Goal: Transaction & Acquisition: Subscribe to service/newsletter

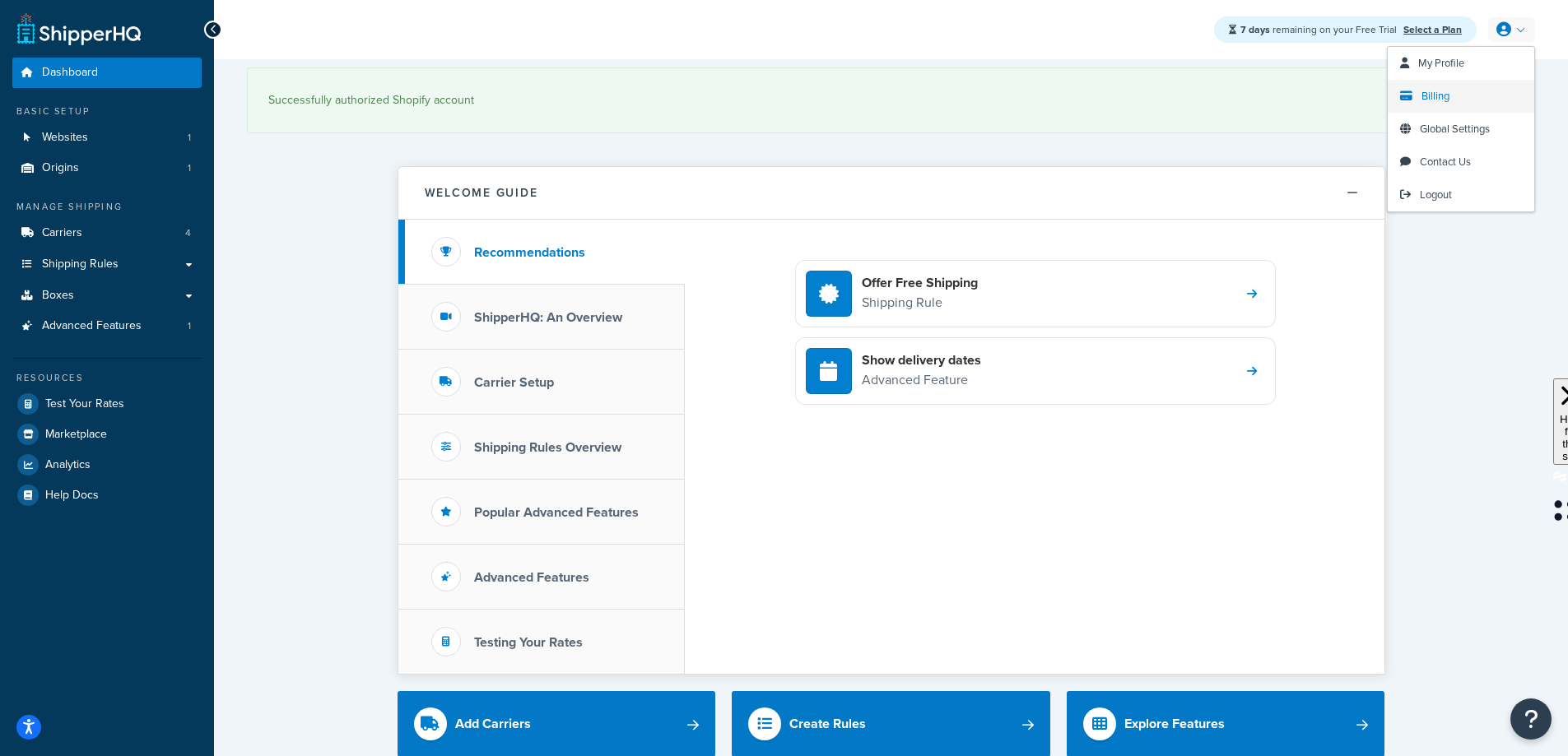
click at [1454, 92] on link "Billing" at bounding box center [1461, 96] width 147 height 33
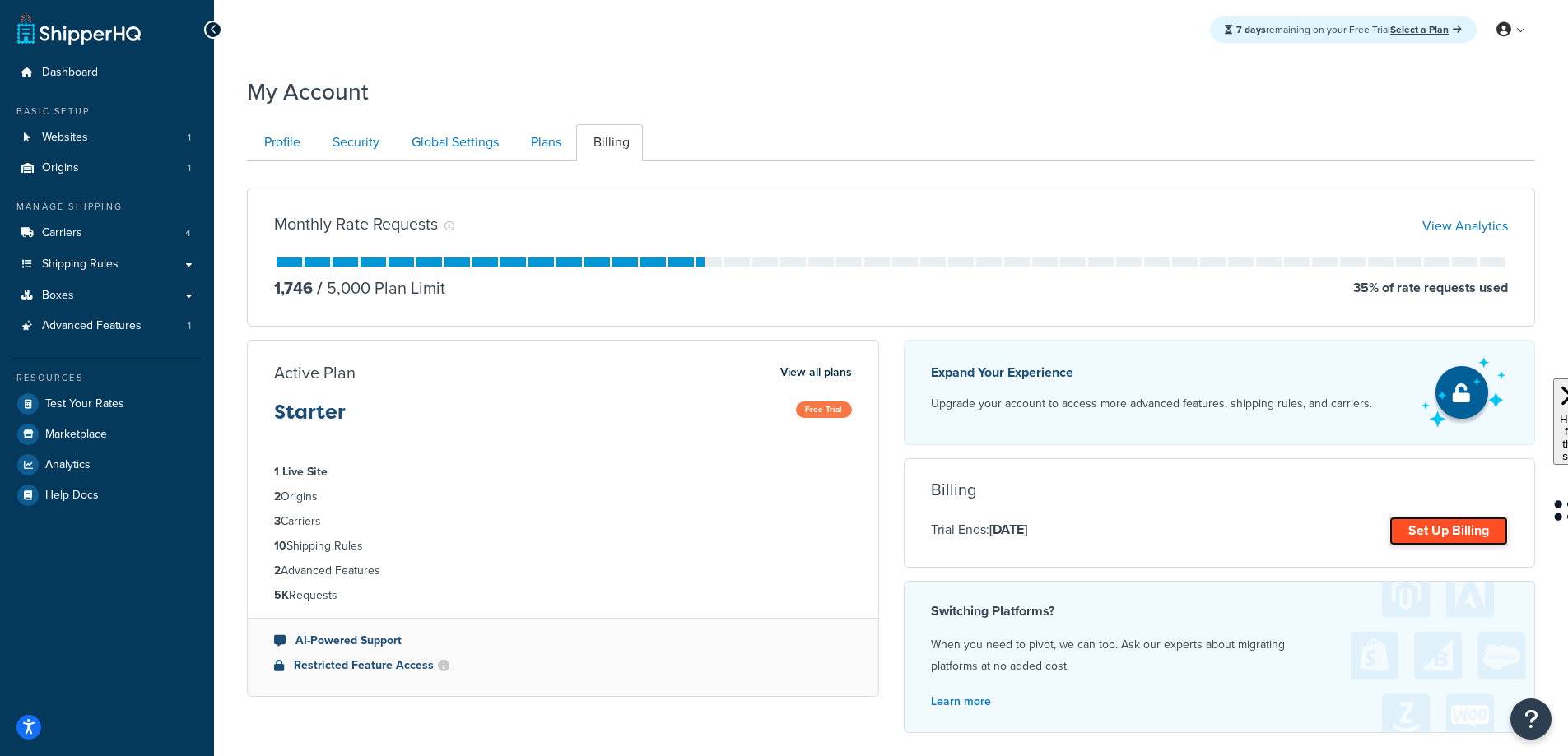
click at [1430, 530] on link "Set Up Billing" at bounding box center [1448, 531] width 119 height 29
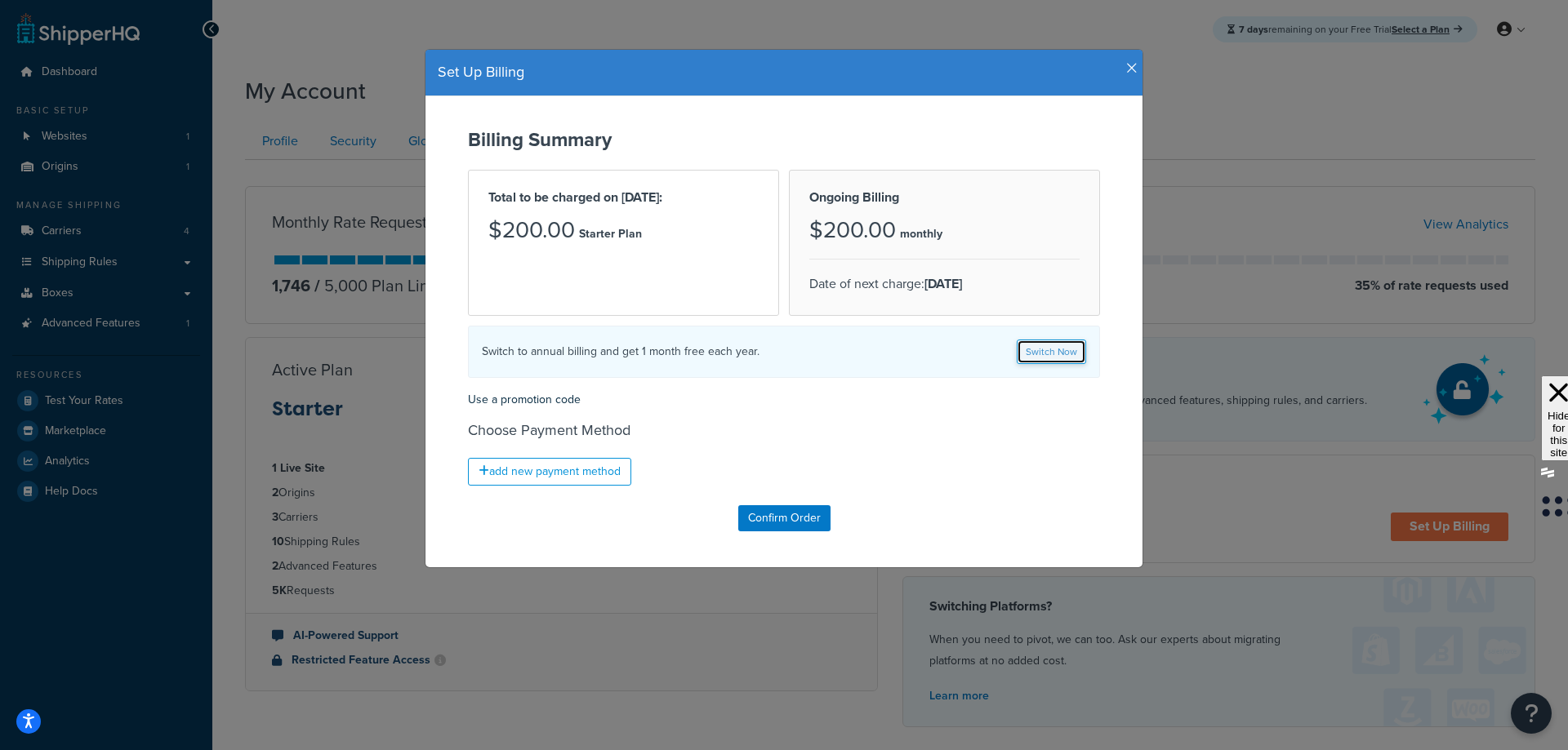
click at [1048, 350] on link "Switch Now" at bounding box center [1051, 352] width 69 height 24
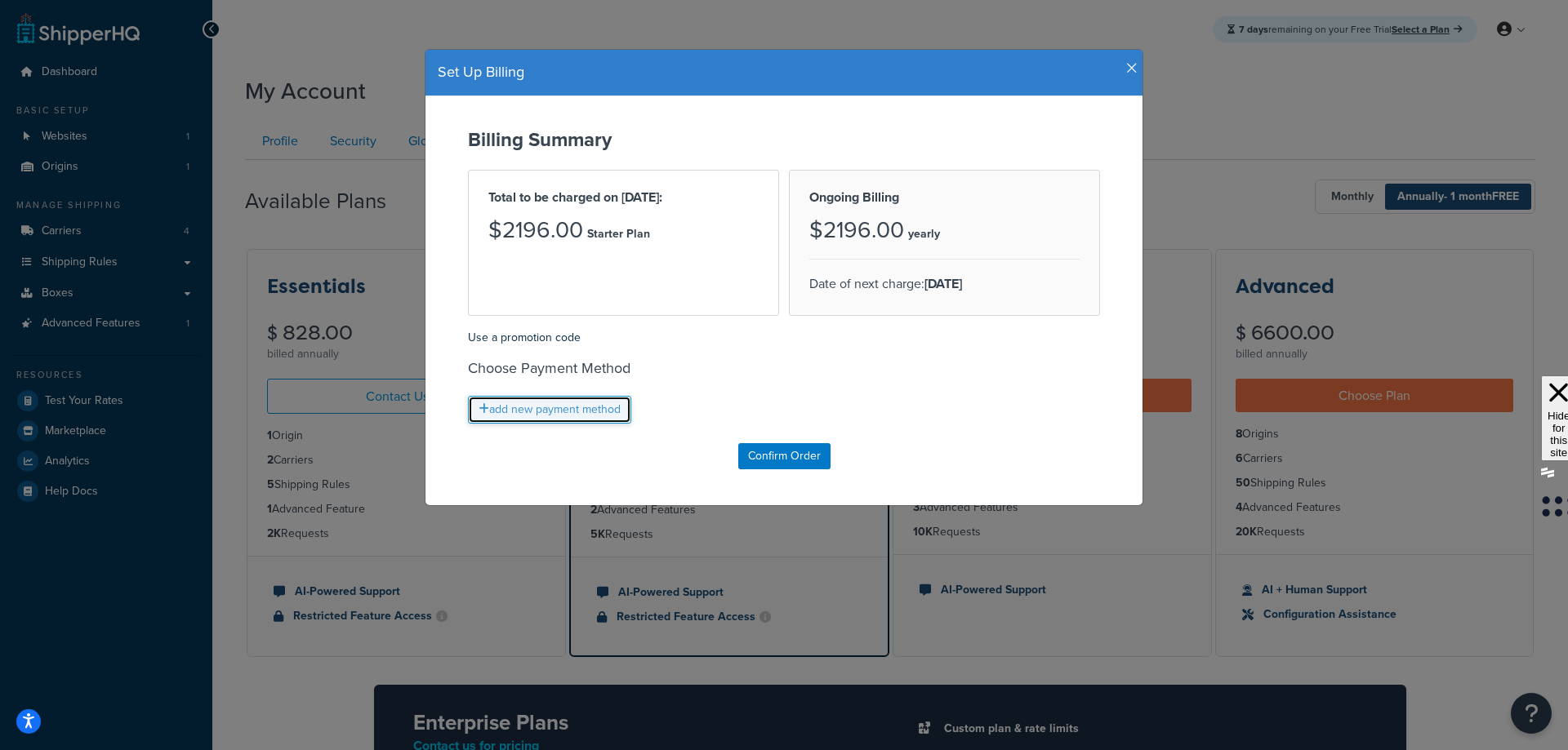
click at [542, 406] on link "add new payment method" at bounding box center [550, 409] width 164 height 28
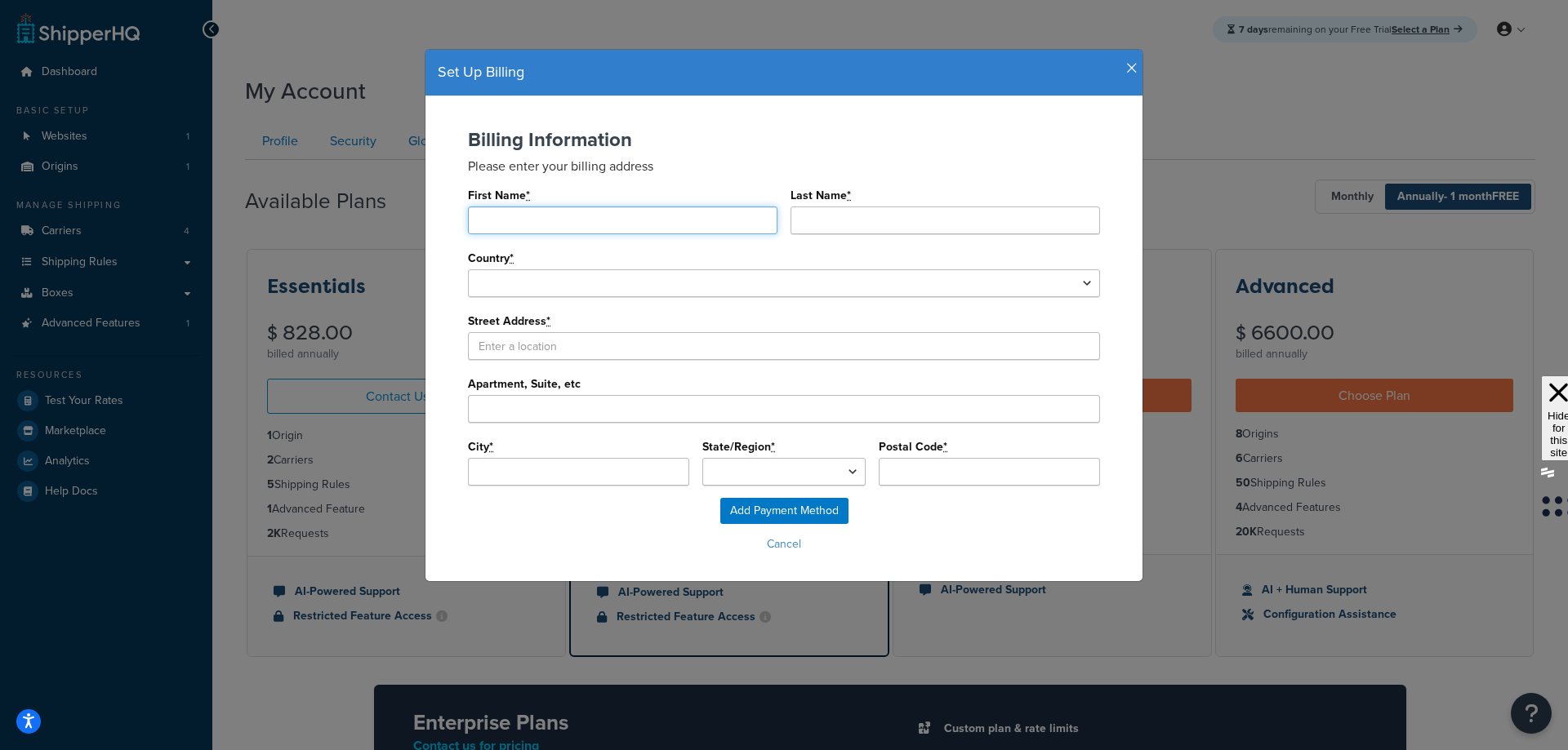
click at [544, 215] on input "First Name *" at bounding box center [623, 220] width 309 height 28
type input "CE"
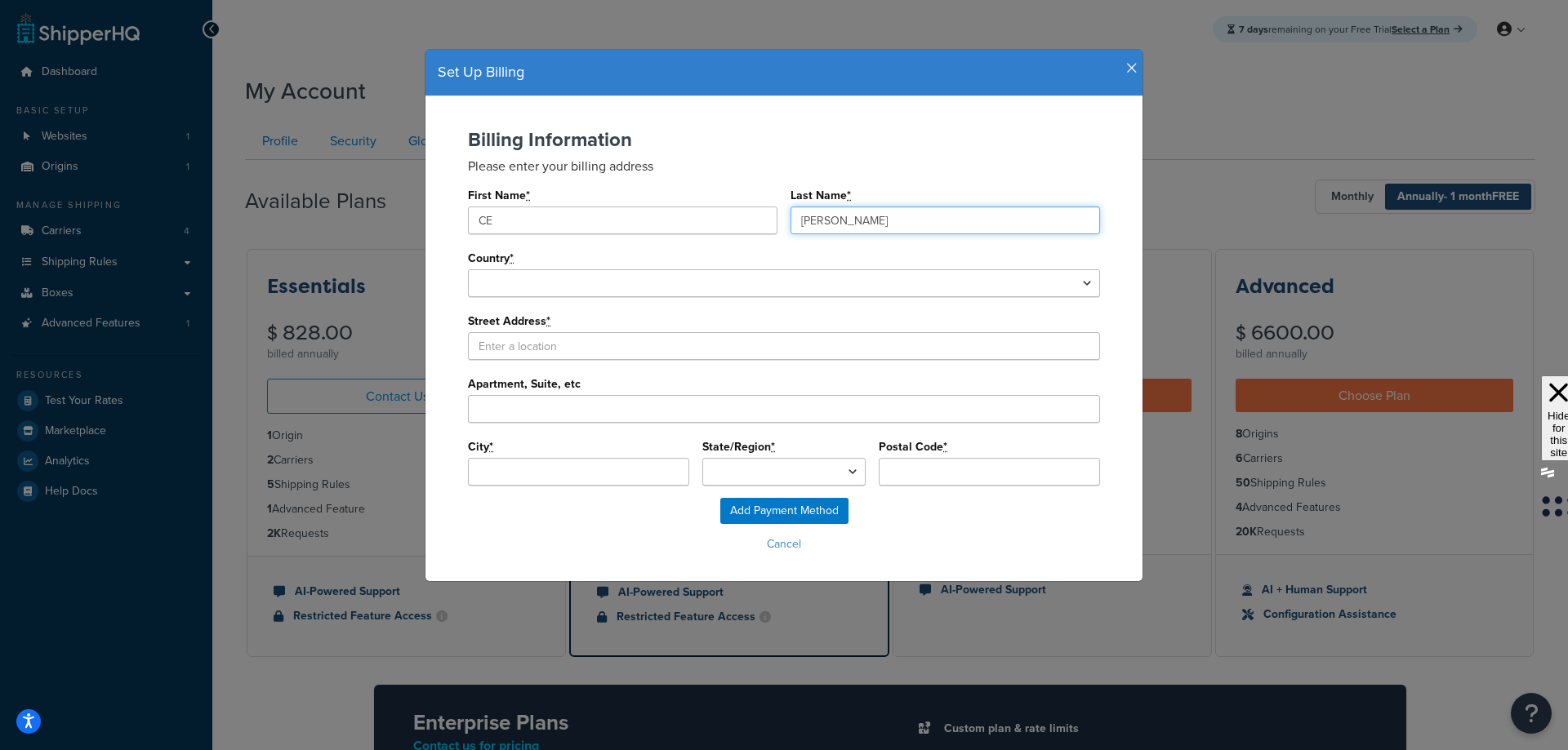
type input "[PERSON_NAME]"
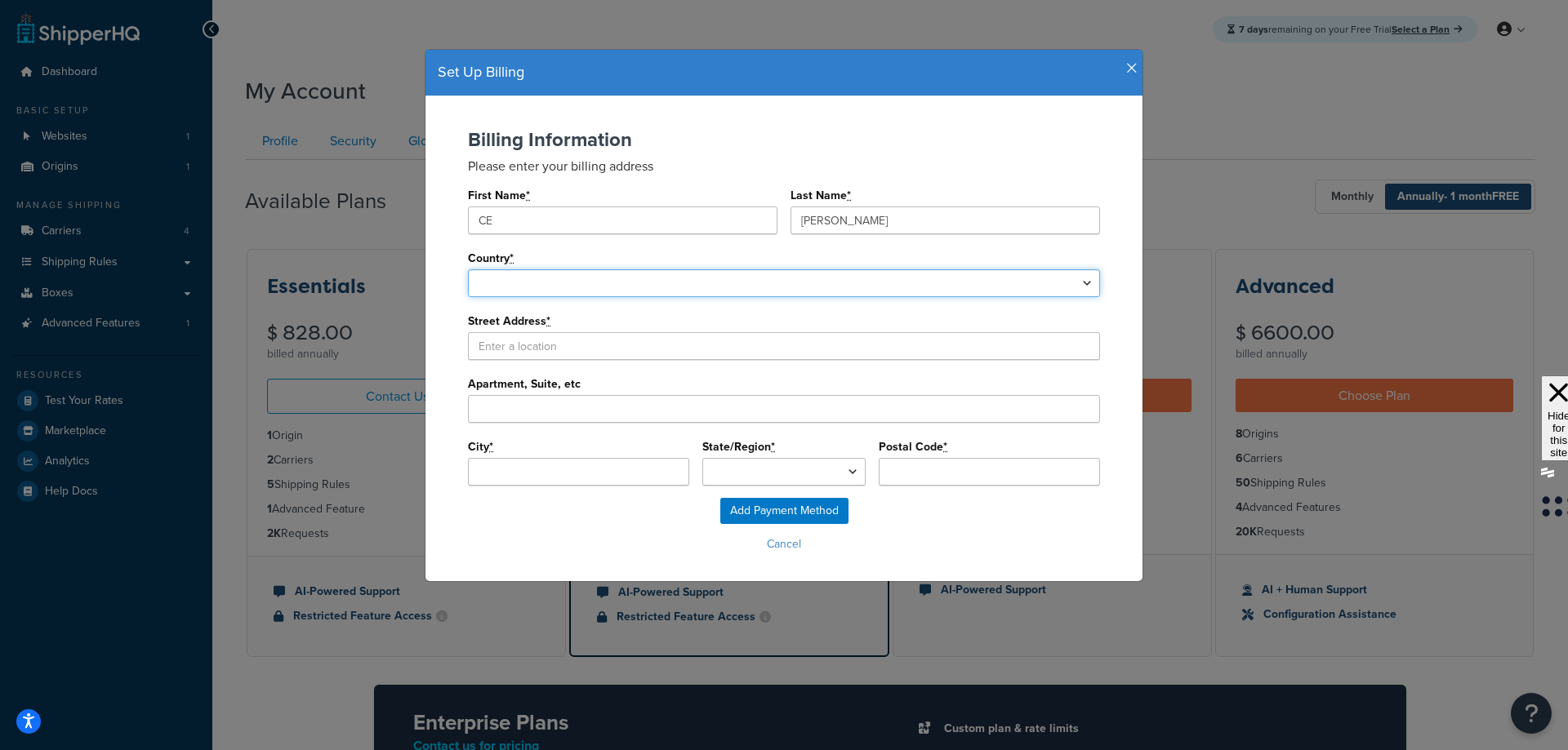
select select "1000"
select select
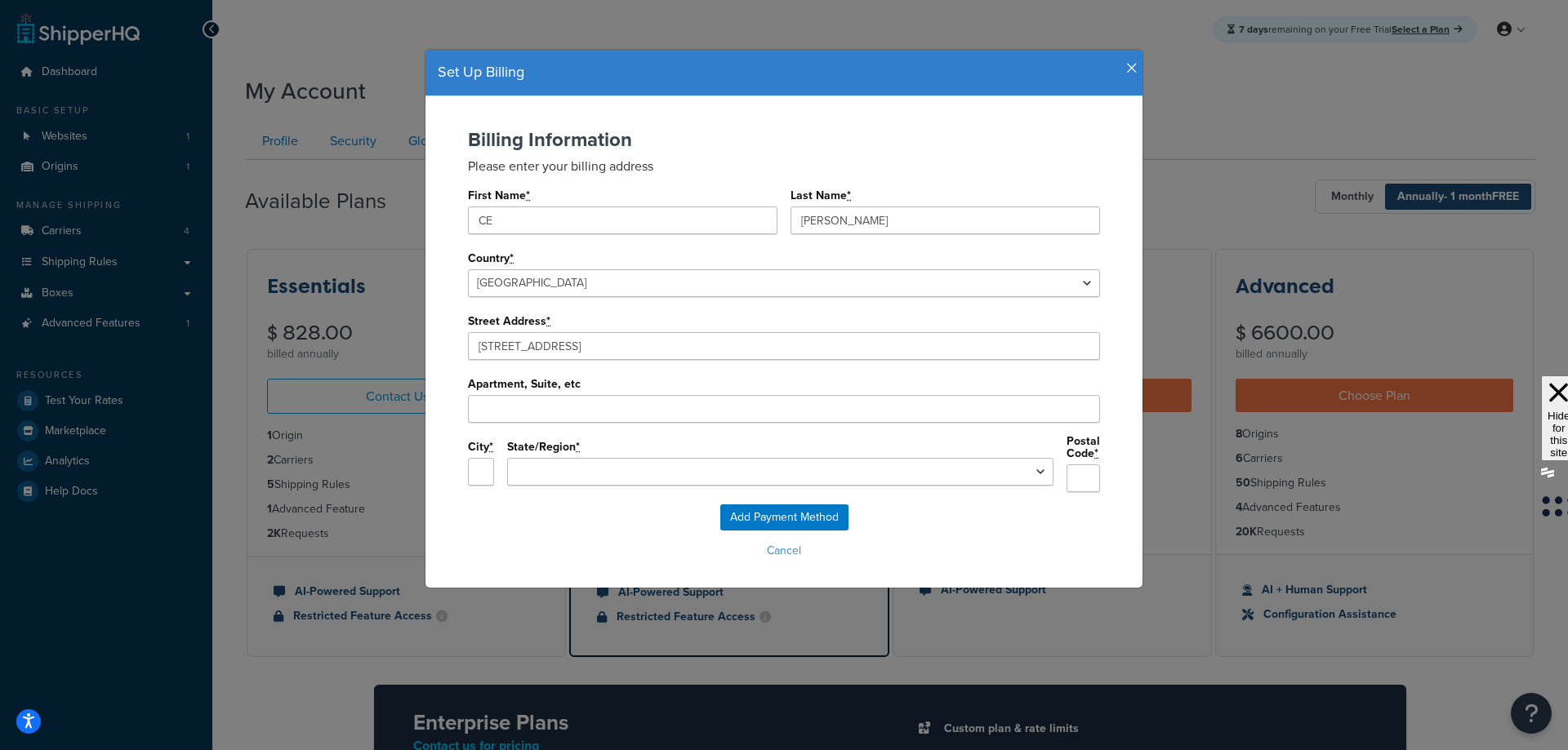
type input "[STREET_ADDRESS]"
type input "[GEOGRAPHIC_DATA]"
select select "[GEOGRAPHIC_DATA]"
type input "76117"
click at [775, 509] on input "Add Payment Method" at bounding box center [784, 517] width 129 height 26
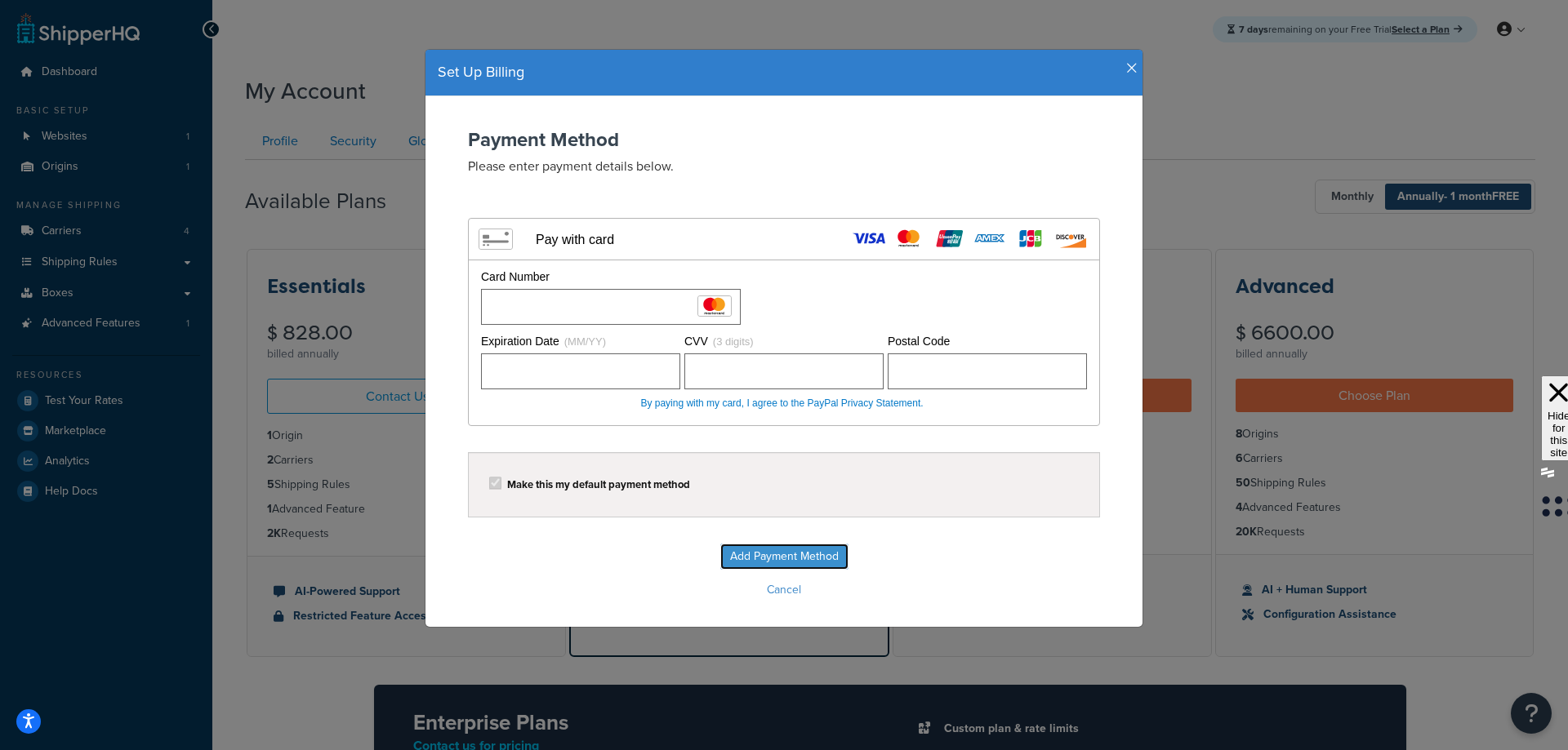
click at [787, 556] on input "Add Payment Method" at bounding box center [784, 557] width 129 height 26
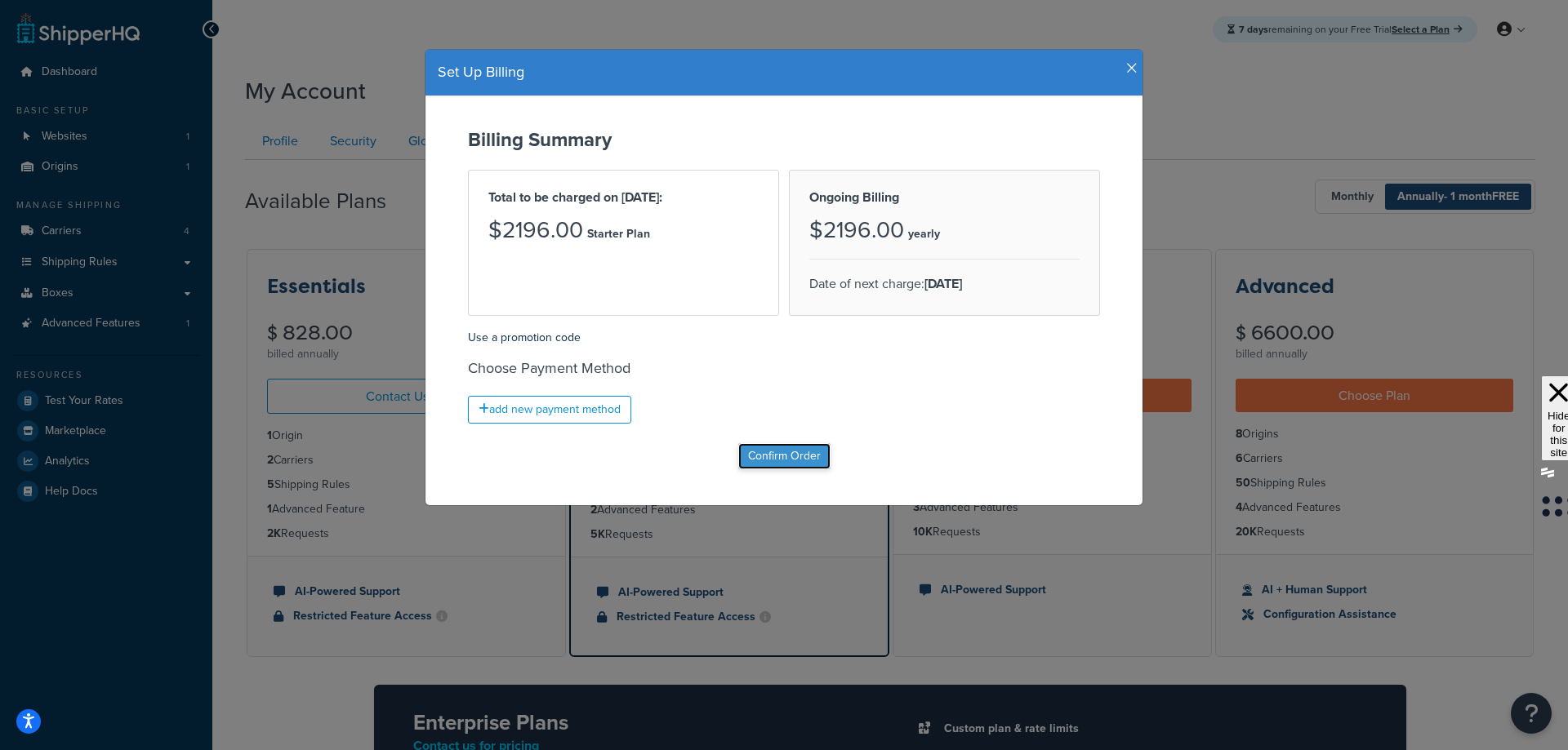
click at [790, 458] on input "Confirm Order" at bounding box center [784, 456] width 93 height 26
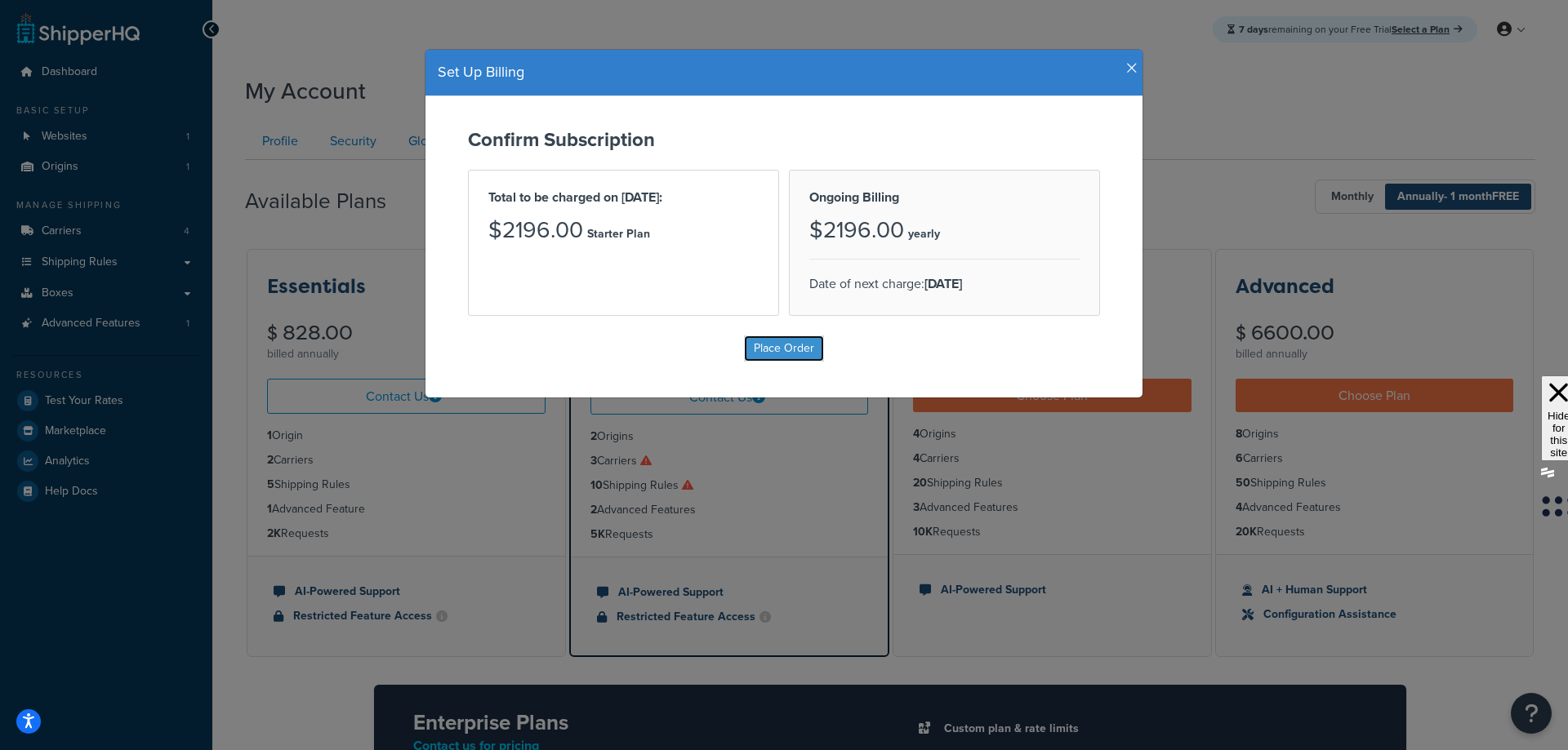
click at [793, 354] on input "Place Order" at bounding box center [784, 348] width 80 height 26
click at [778, 350] on input "Place Order" at bounding box center [784, 348] width 80 height 26
type input "Place Order"
click at [1126, 65] on icon "button" at bounding box center [1132, 68] width 12 height 14
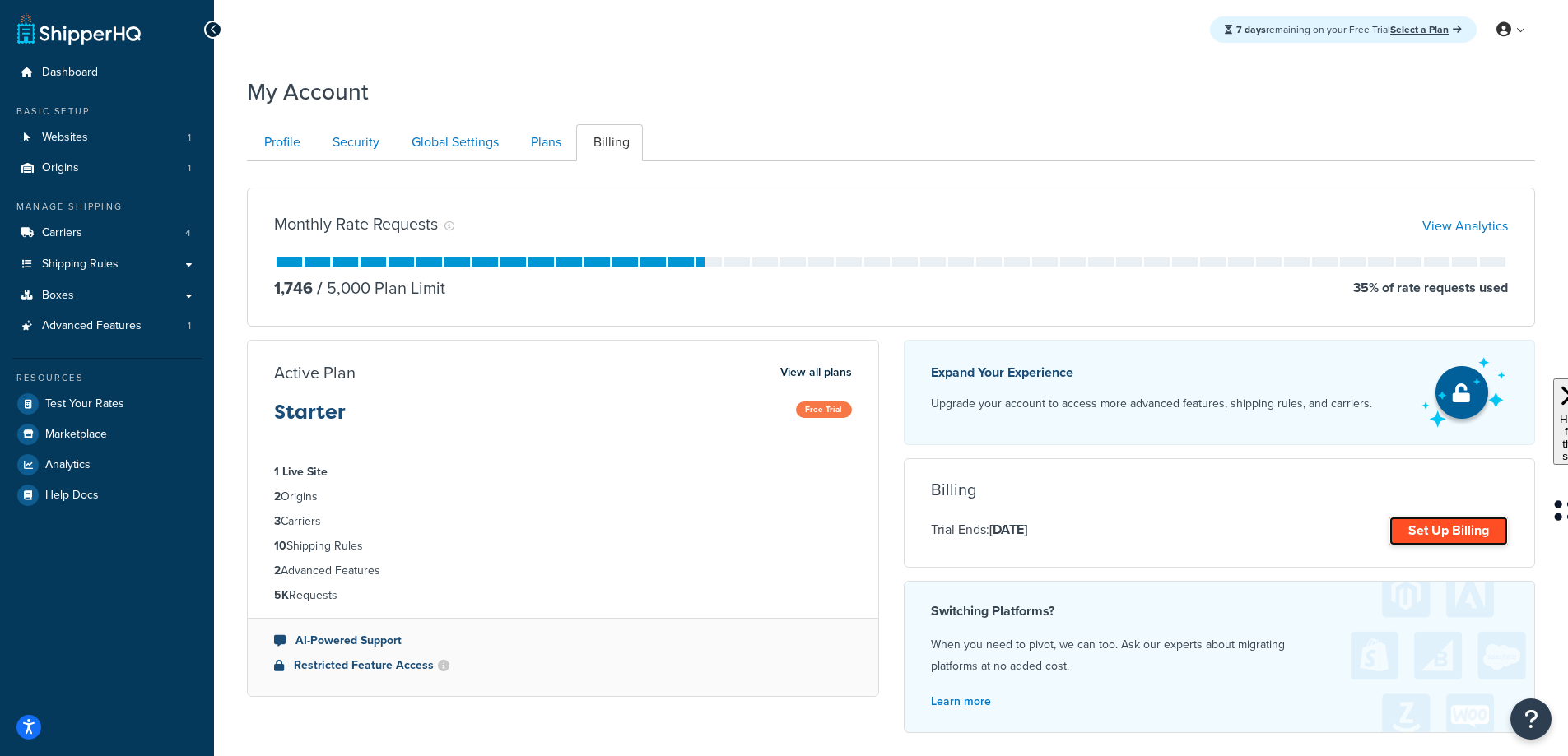
click at [1427, 528] on link "Set Up Billing" at bounding box center [1448, 531] width 119 height 29
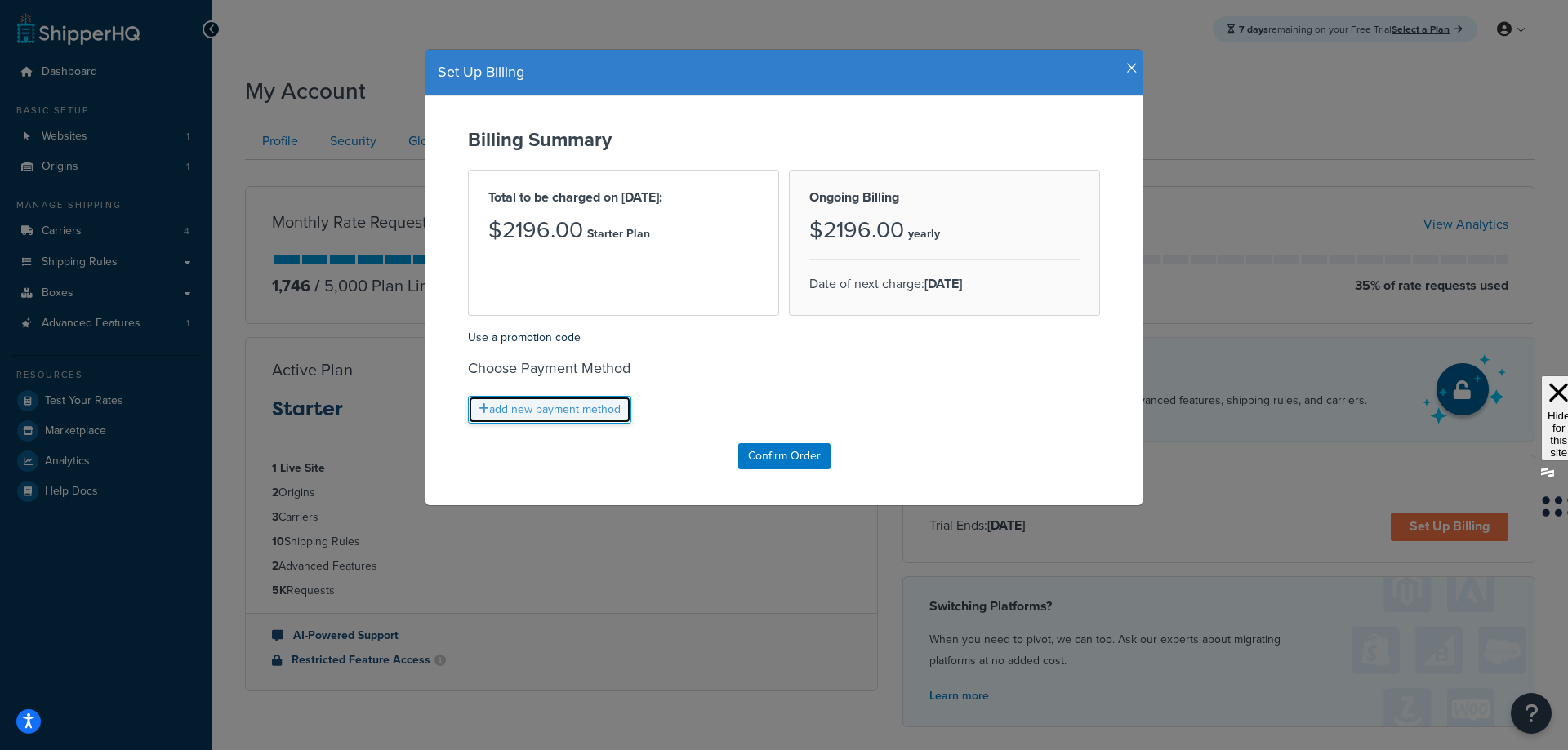
click at [558, 403] on link "add new payment method" at bounding box center [550, 409] width 164 height 28
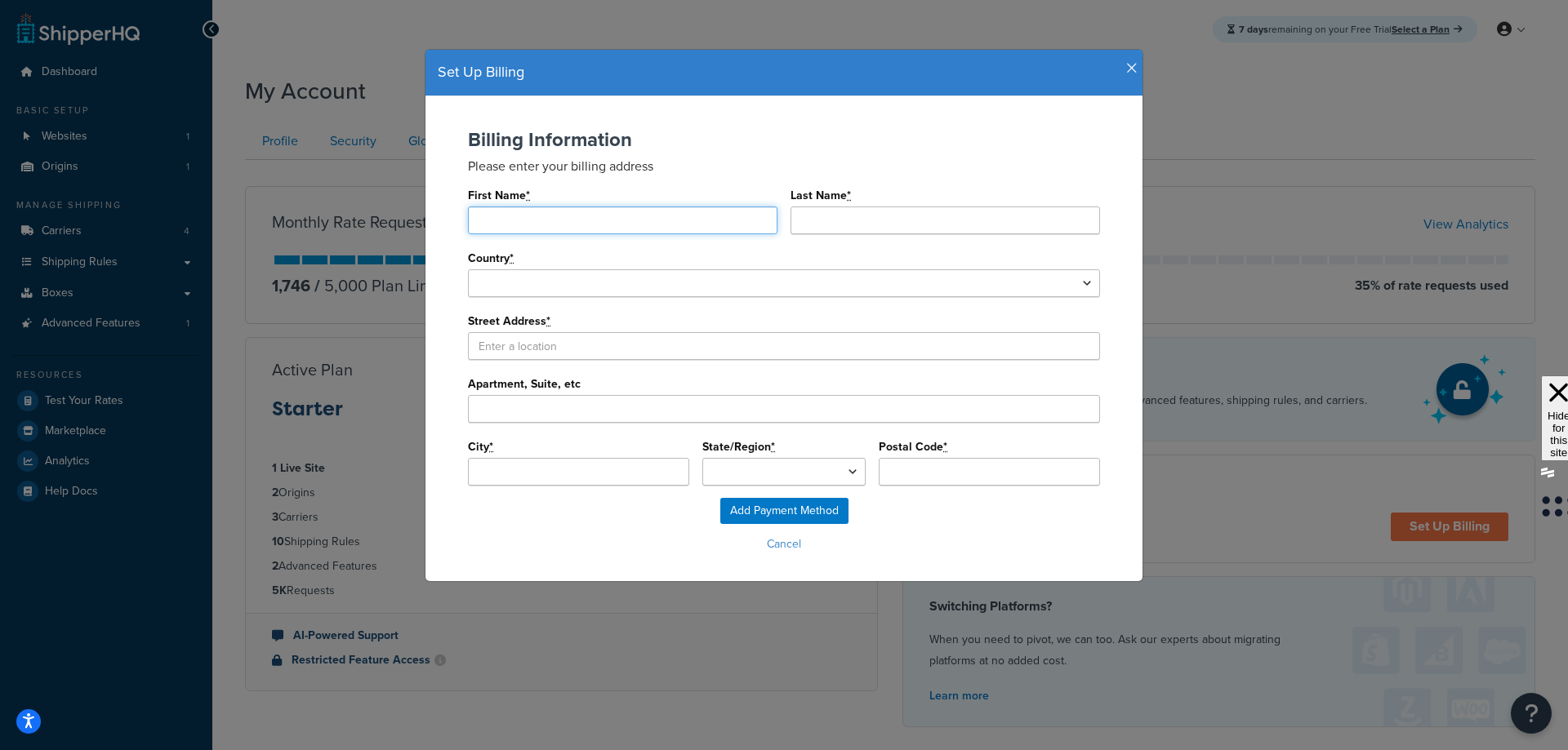
click at [537, 228] on input "First Name *" at bounding box center [623, 220] width 309 height 28
type input "CE"
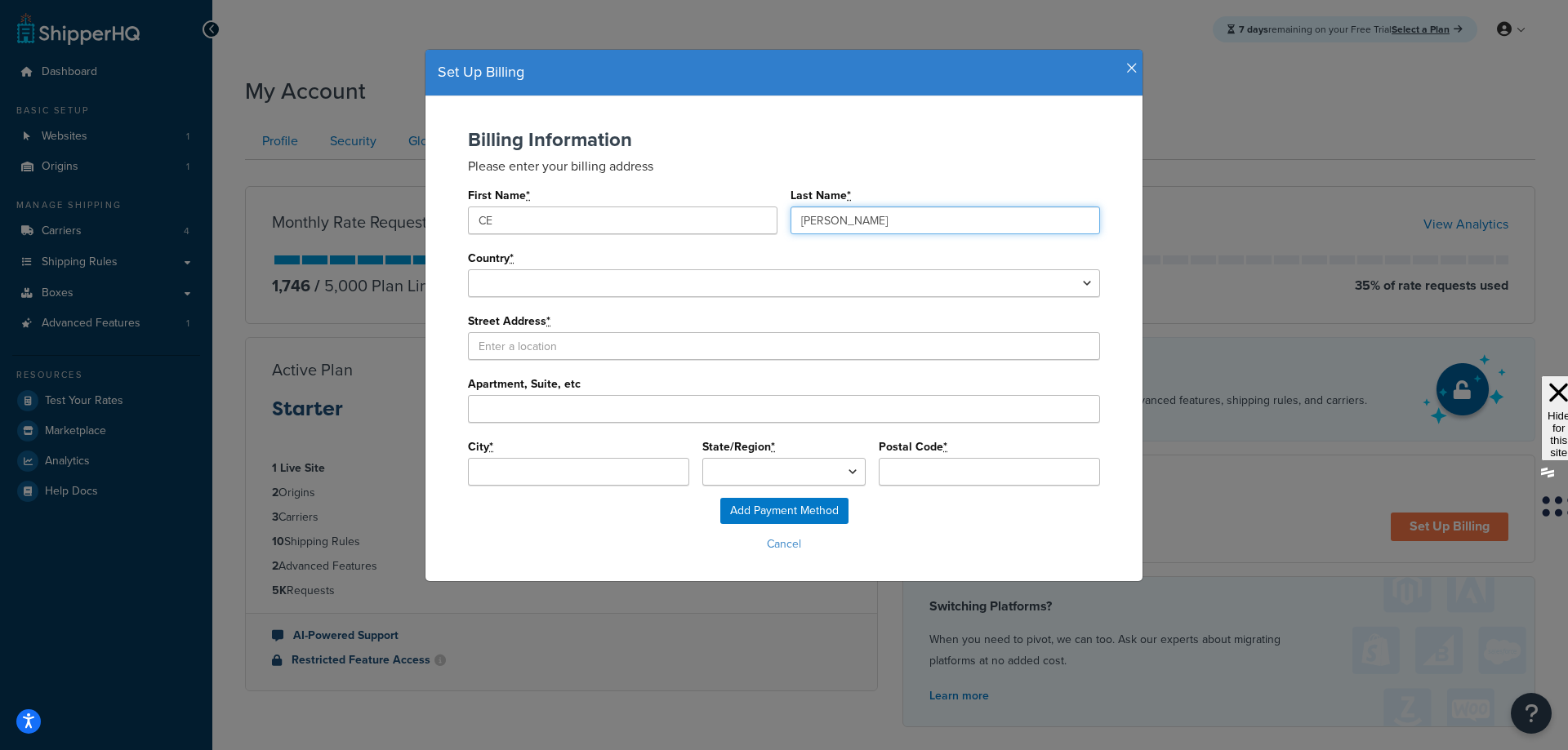
type input "[PERSON_NAME]"
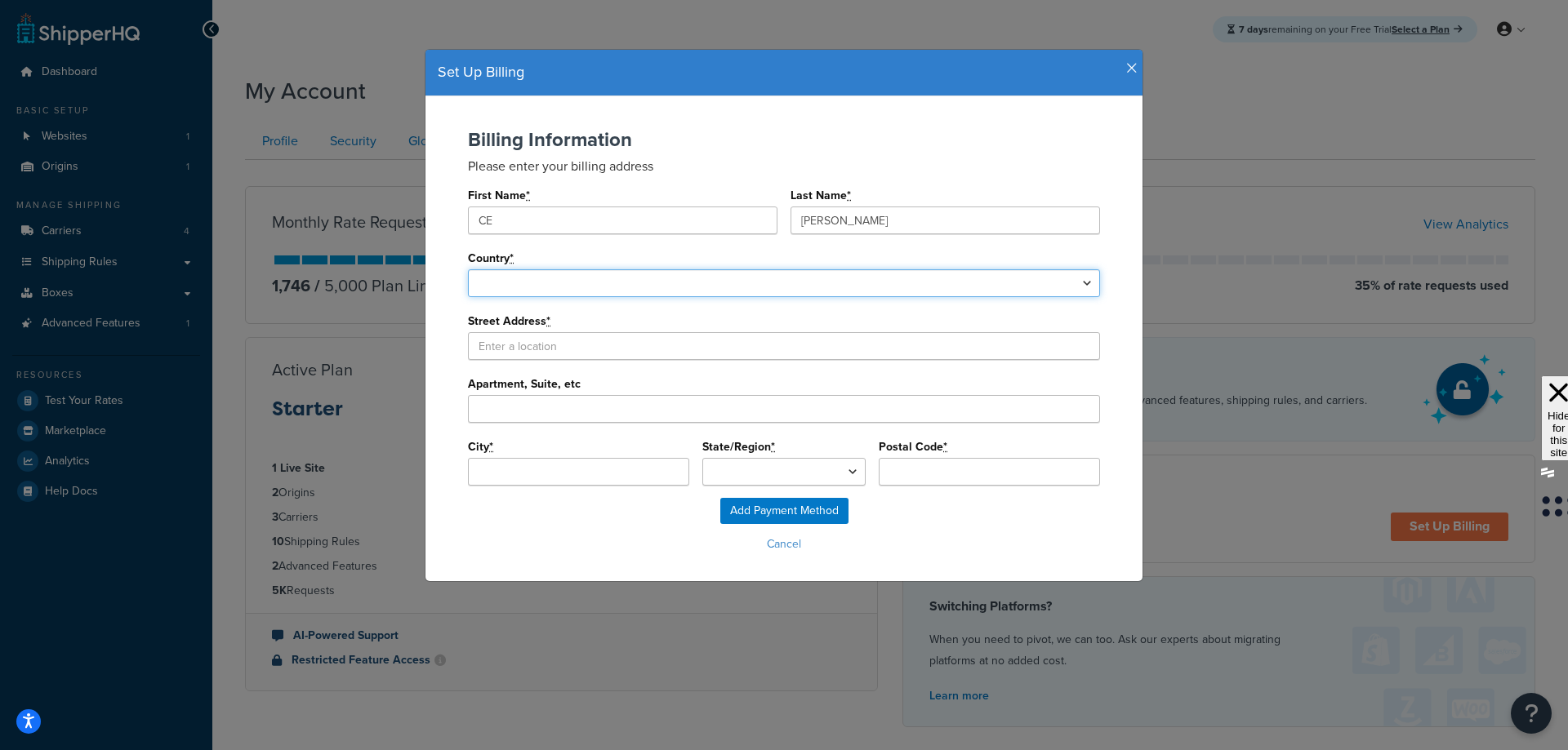
select select "1000"
select select
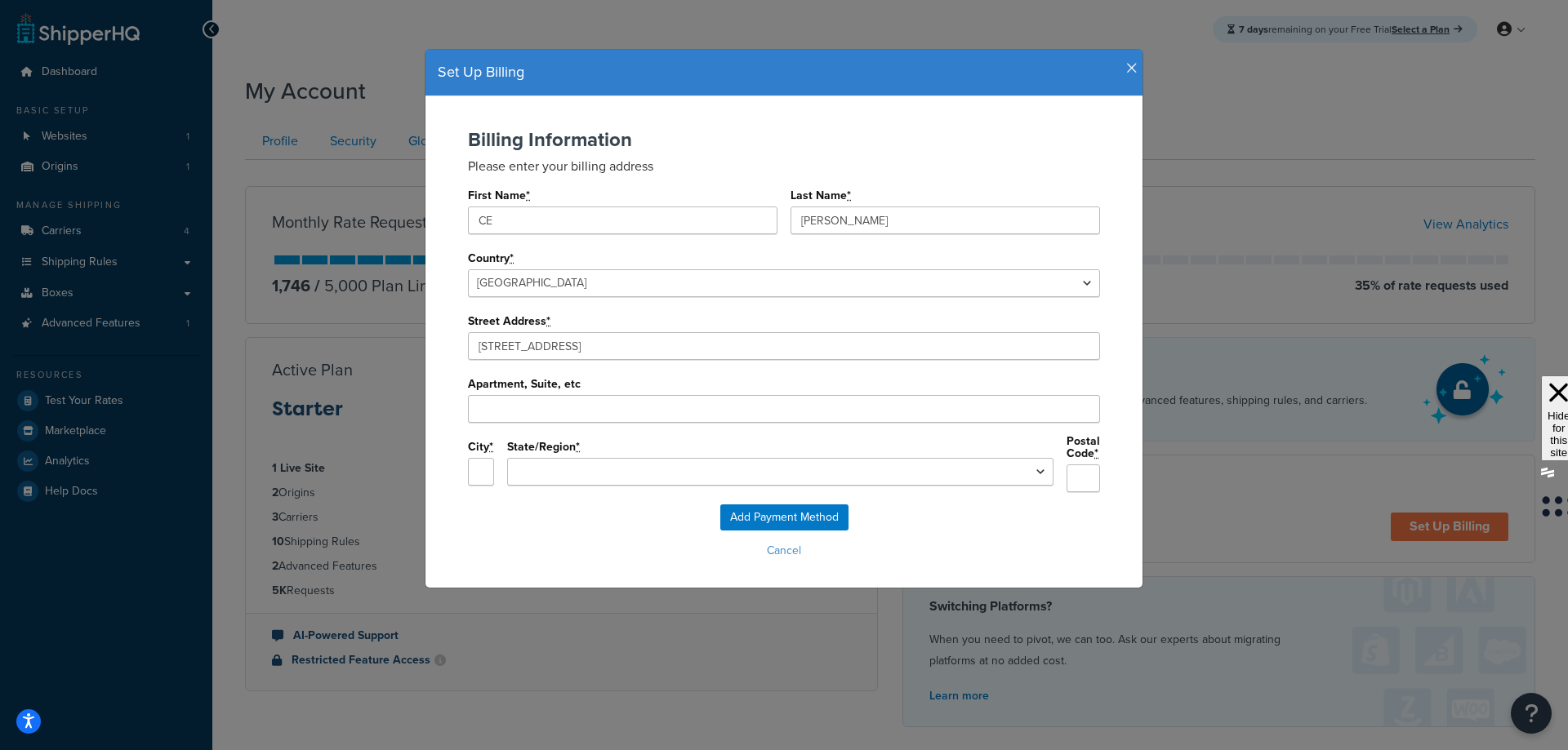
type input "4220 Clay Ave"
type input "Fort Worth"
select select "TX"
type input "76117"
click at [767, 509] on input "Add Payment Method" at bounding box center [784, 517] width 129 height 26
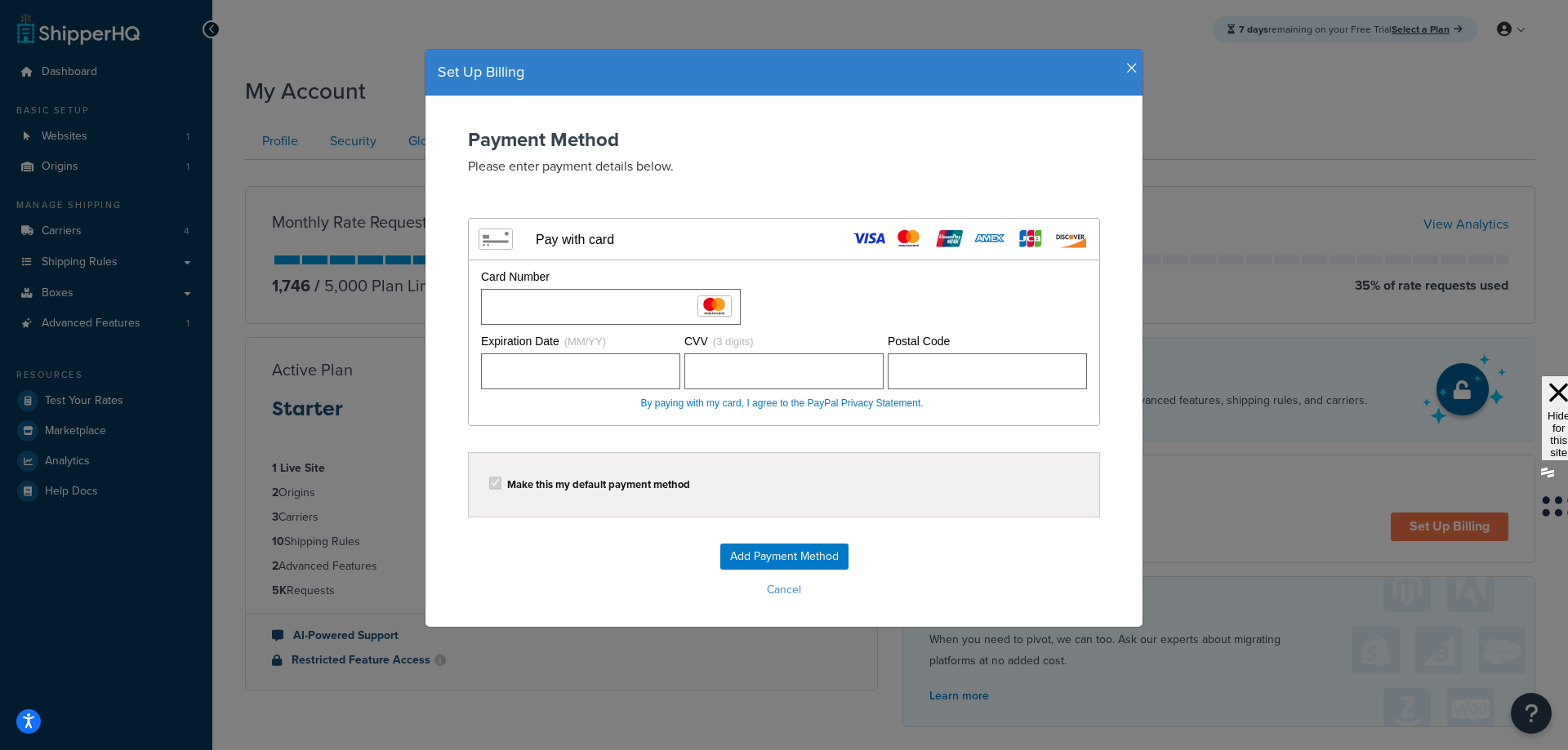
click at [526, 479] on label "Make this my default payment method" at bounding box center [598, 485] width 183 height 13
click at [786, 554] on input "Add Payment Method" at bounding box center [784, 557] width 129 height 26
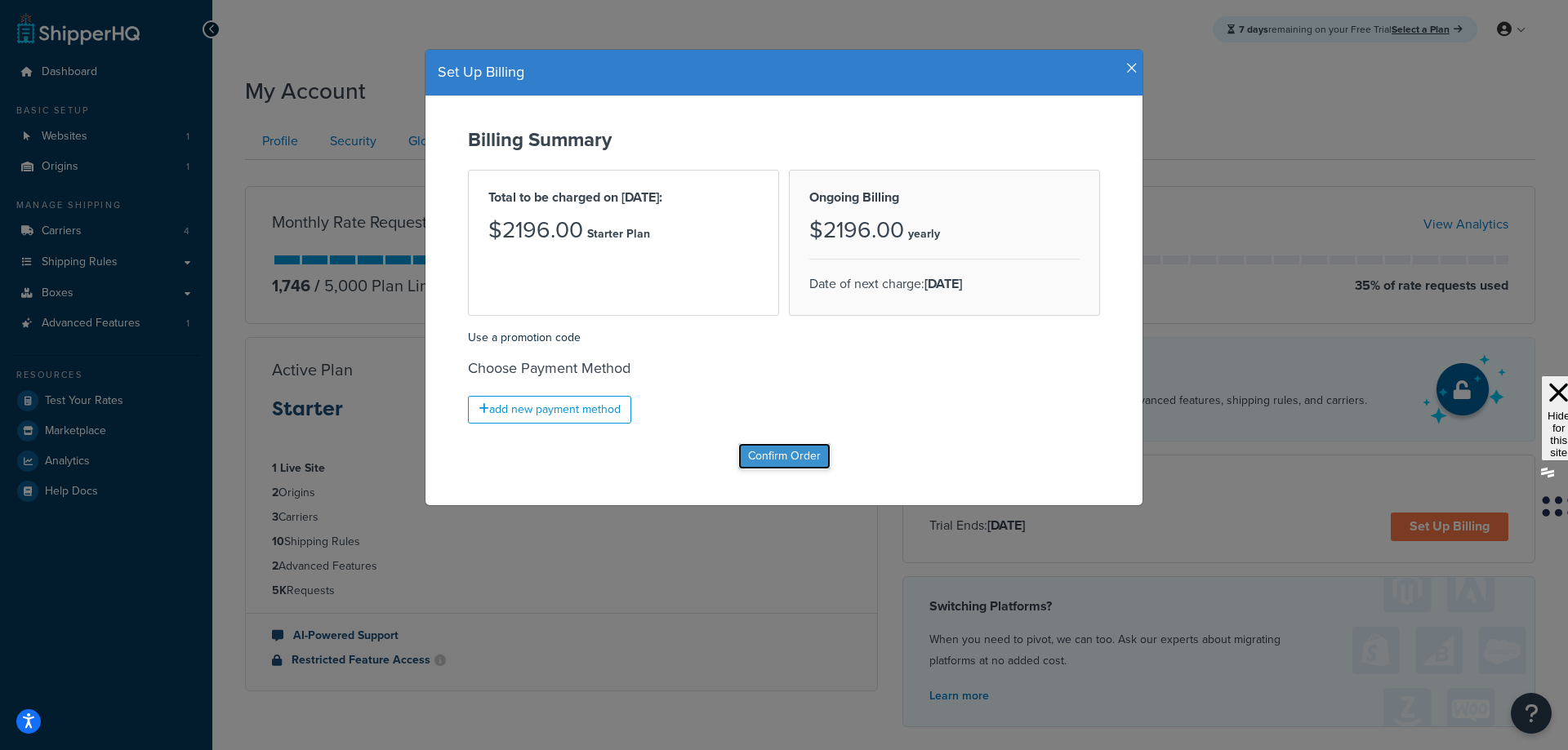
click at [779, 459] on input "Confirm Order" at bounding box center [784, 456] width 93 height 26
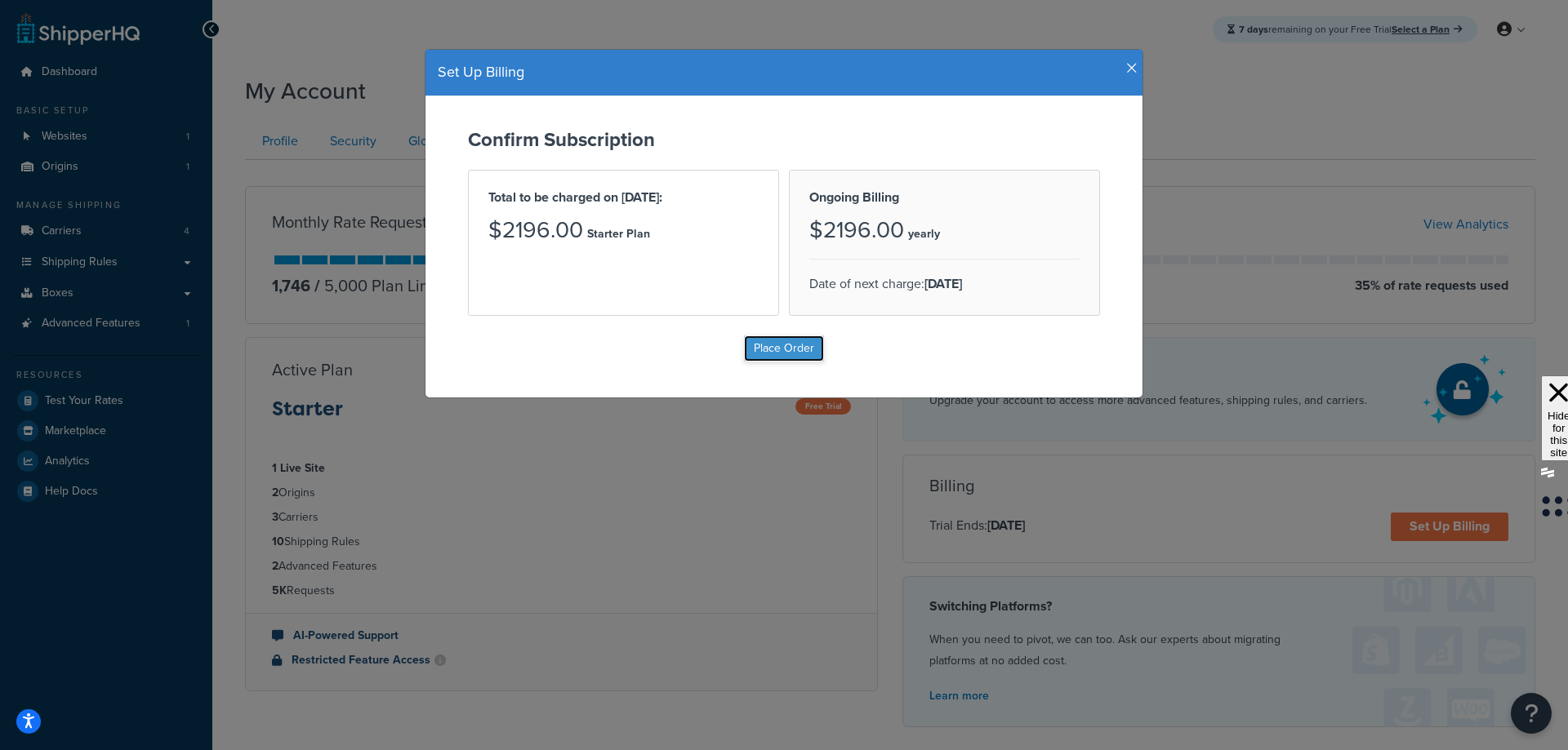
click at [770, 346] on input "Place Order" at bounding box center [784, 348] width 80 height 26
click at [612, 228] on p "Starter Plan" at bounding box center [619, 234] width 63 height 22
click at [847, 236] on h3 "$2196.00" at bounding box center [856, 230] width 94 height 25
click at [775, 344] on input "Place Order" at bounding box center [784, 348] width 80 height 26
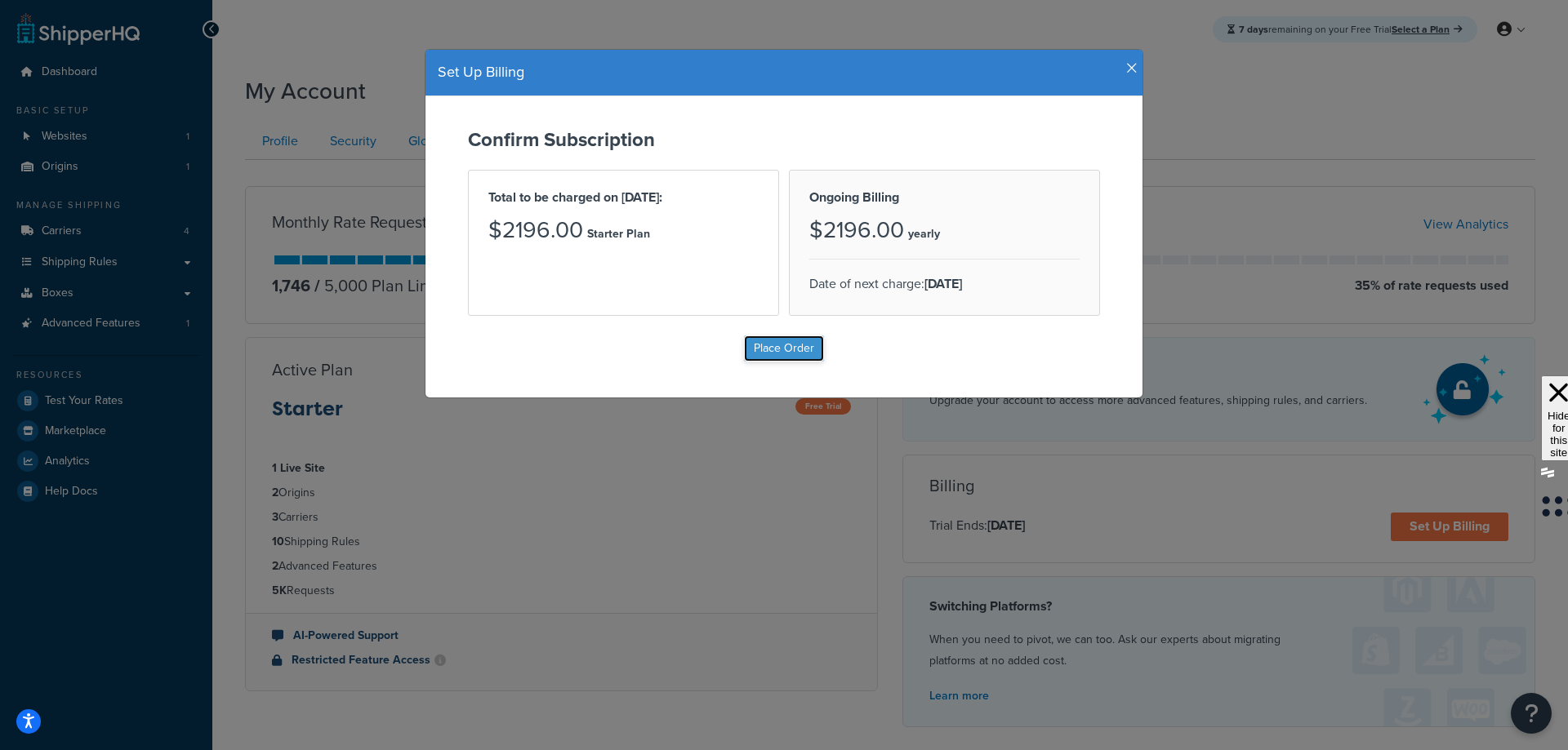
click at [785, 349] on input "Place Order" at bounding box center [784, 348] width 80 height 26
click at [784, 349] on input "Place Order" at bounding box center [784, 348] width 80 height 26
type input "Place Order"
click at [1126, 67] on icon "button" at bounding box center [1132, 68] width 12 height 14
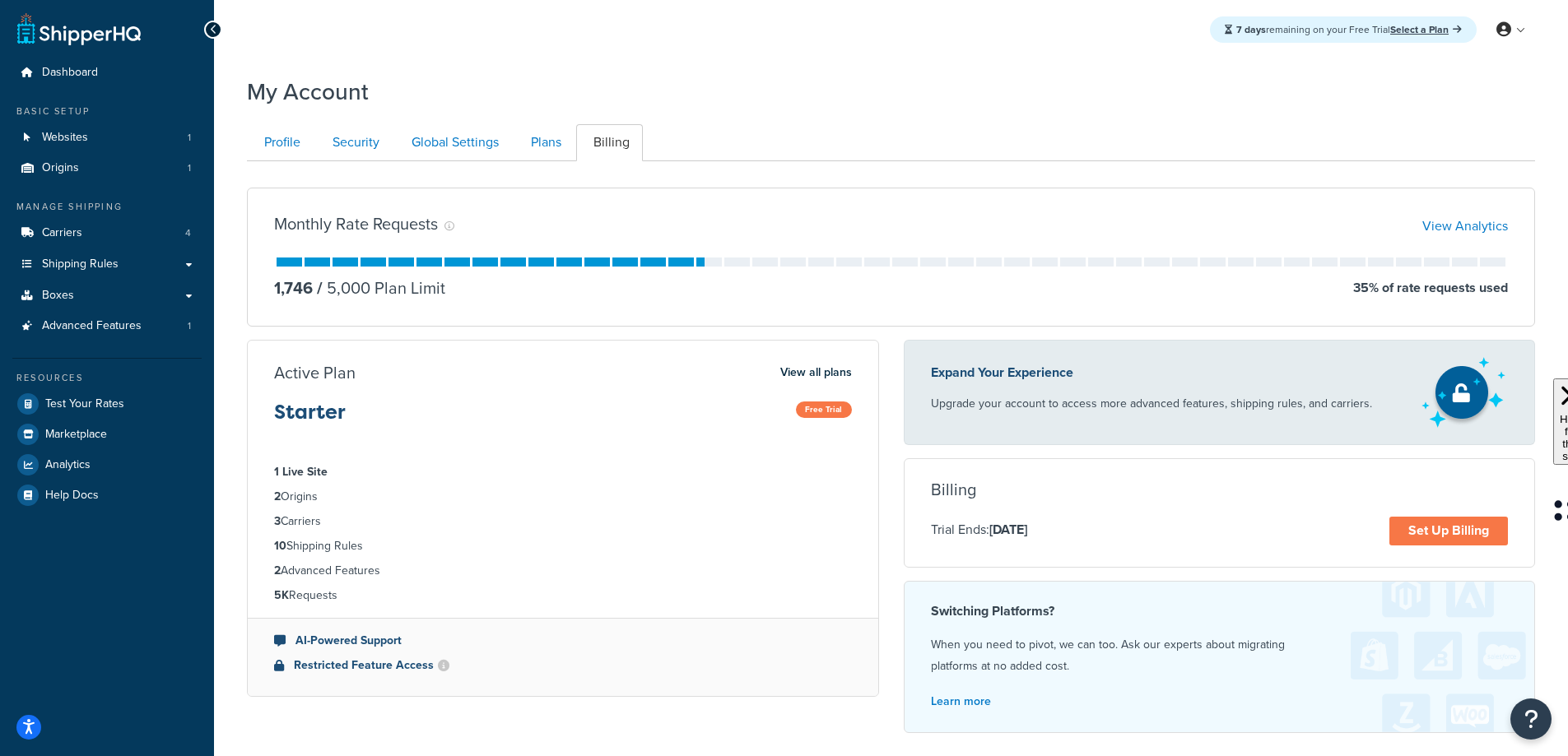
scroll to position [162, 0]
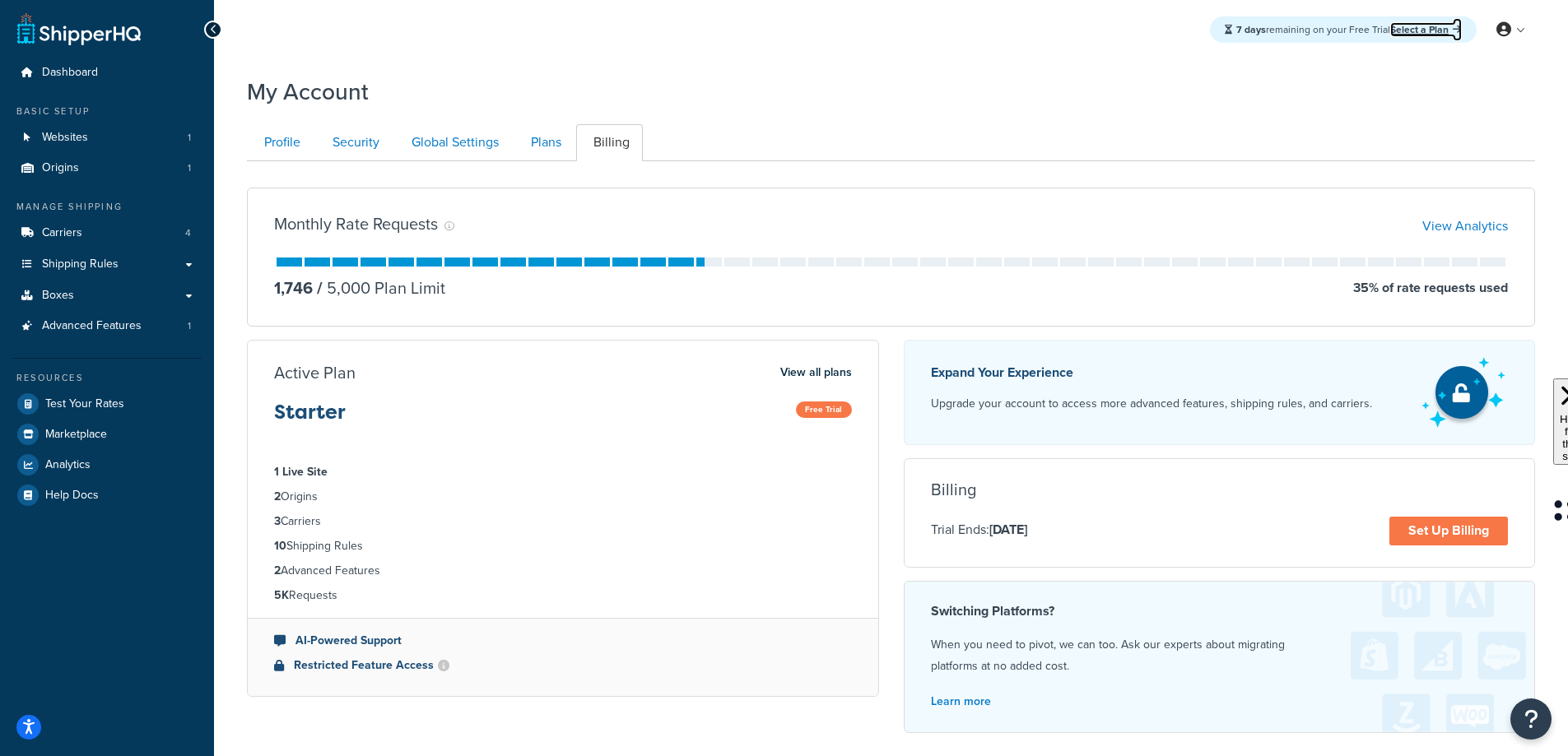
click at [1427, 31] on link "Select a Plan" at bounding box center [1426, 30] width 72 height 15
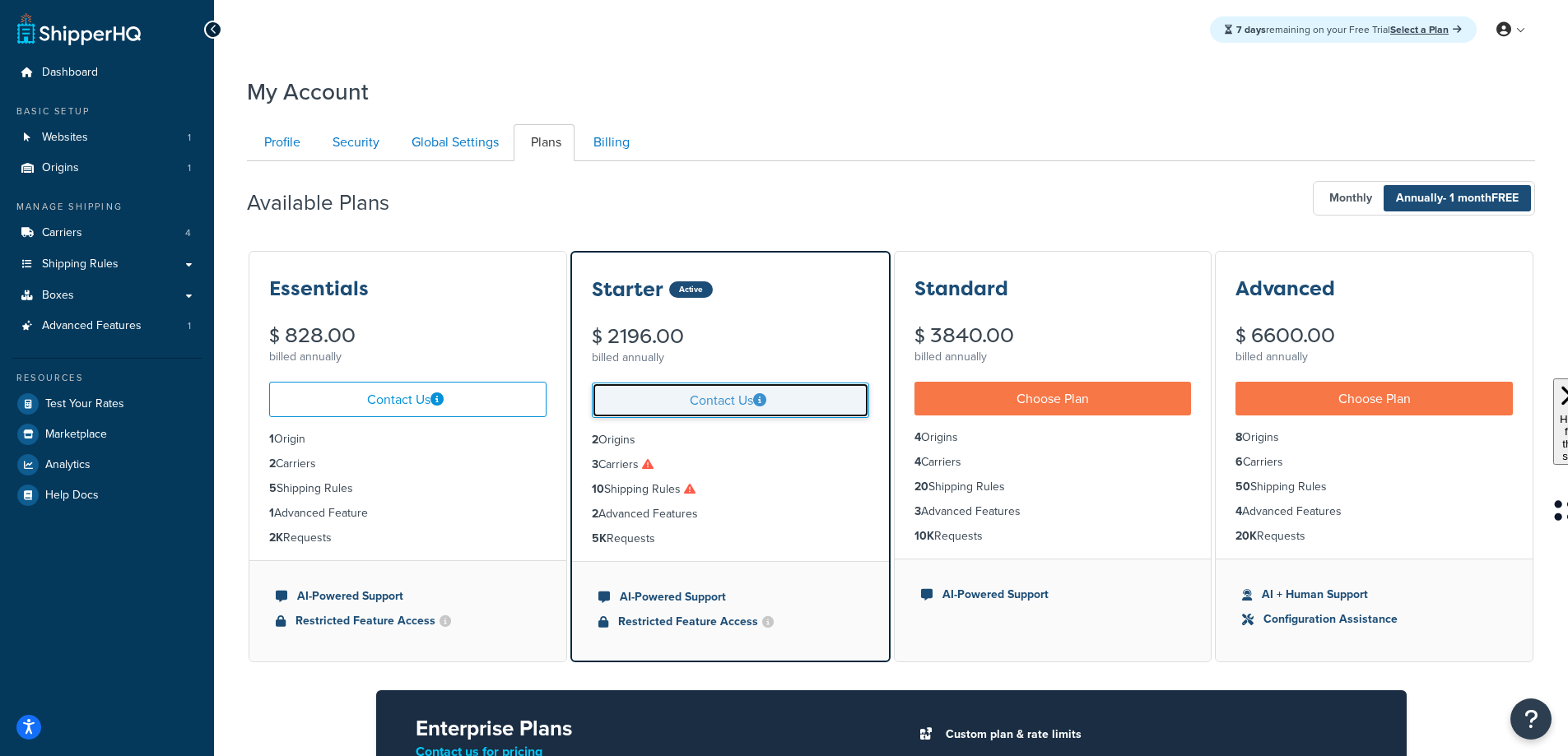
click at [703, 399] on link "Contact Us" at bounding box center [731, 400] width 278 height 35
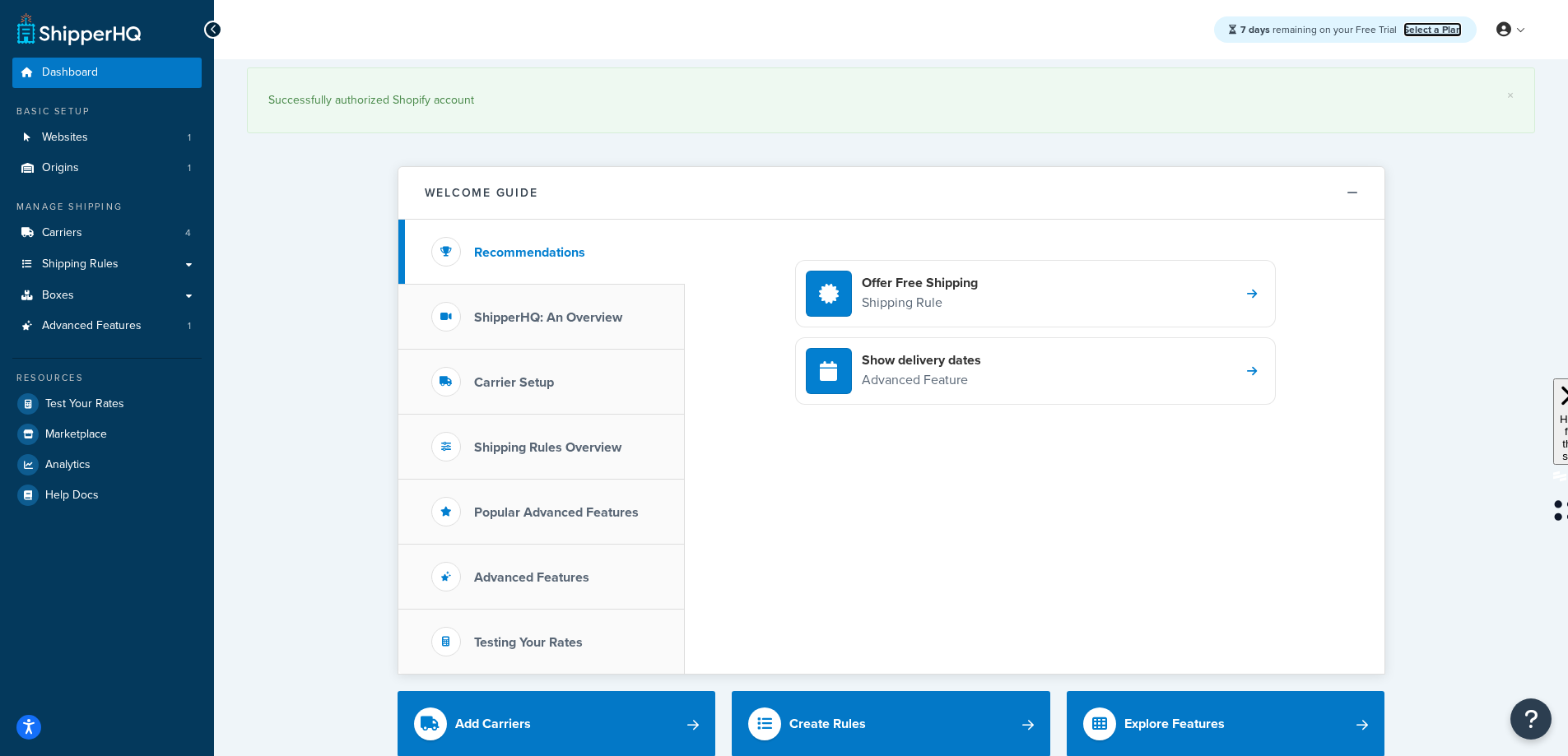
click at [1440, 29] on link "Select a Plan" at bounding box center [1433, 30] width 58 height 15
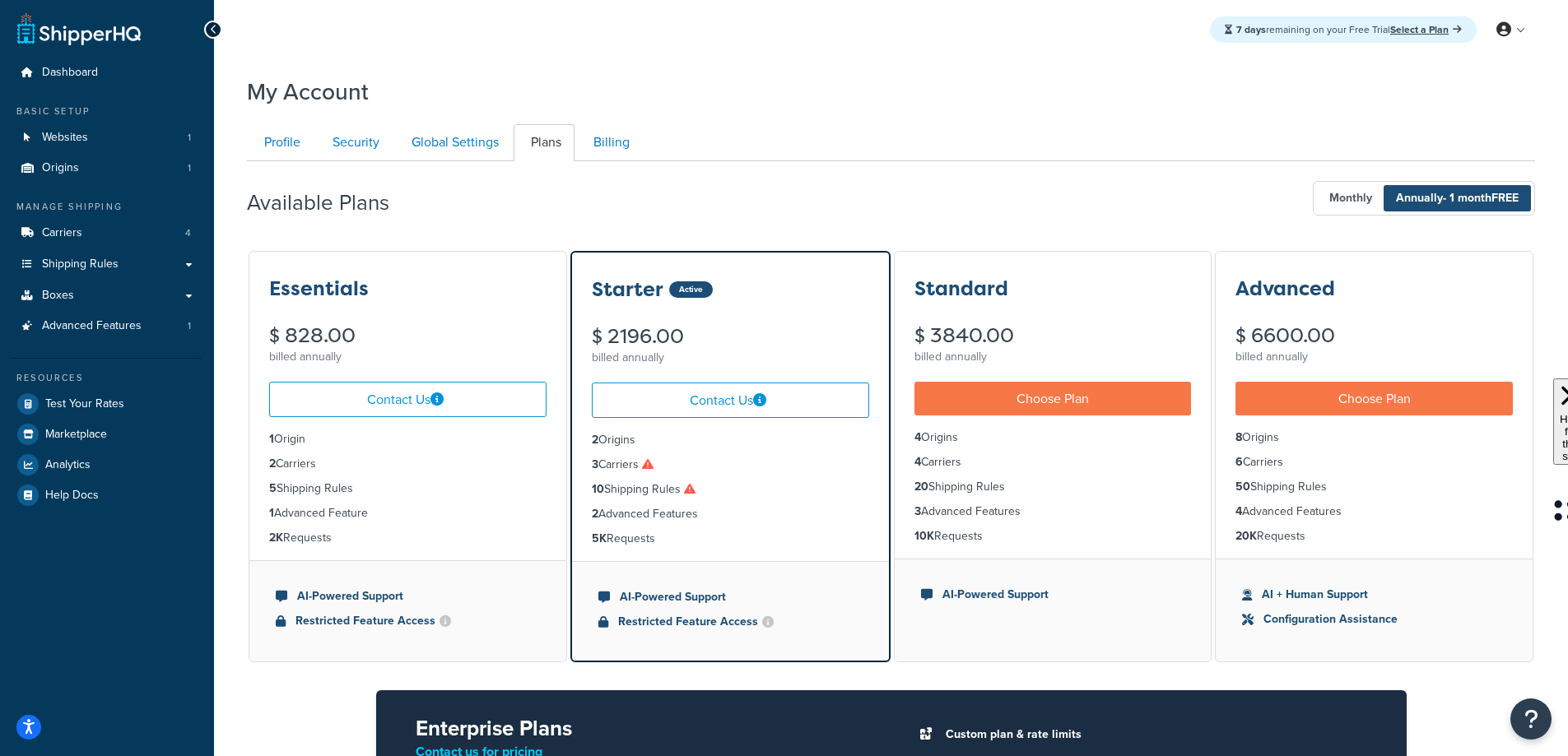
click at [1437, 199] on span "Annually - 1 month FREE" at bounding box center [1457, 198] width 147 height 26
click at [1443, 200] on span "- 1 month FREE" at bounding box center [1481, 198] width 76 height 17
click at [618, 143] on link "Billing" at bounding box center [609, 142] width 67 height 37
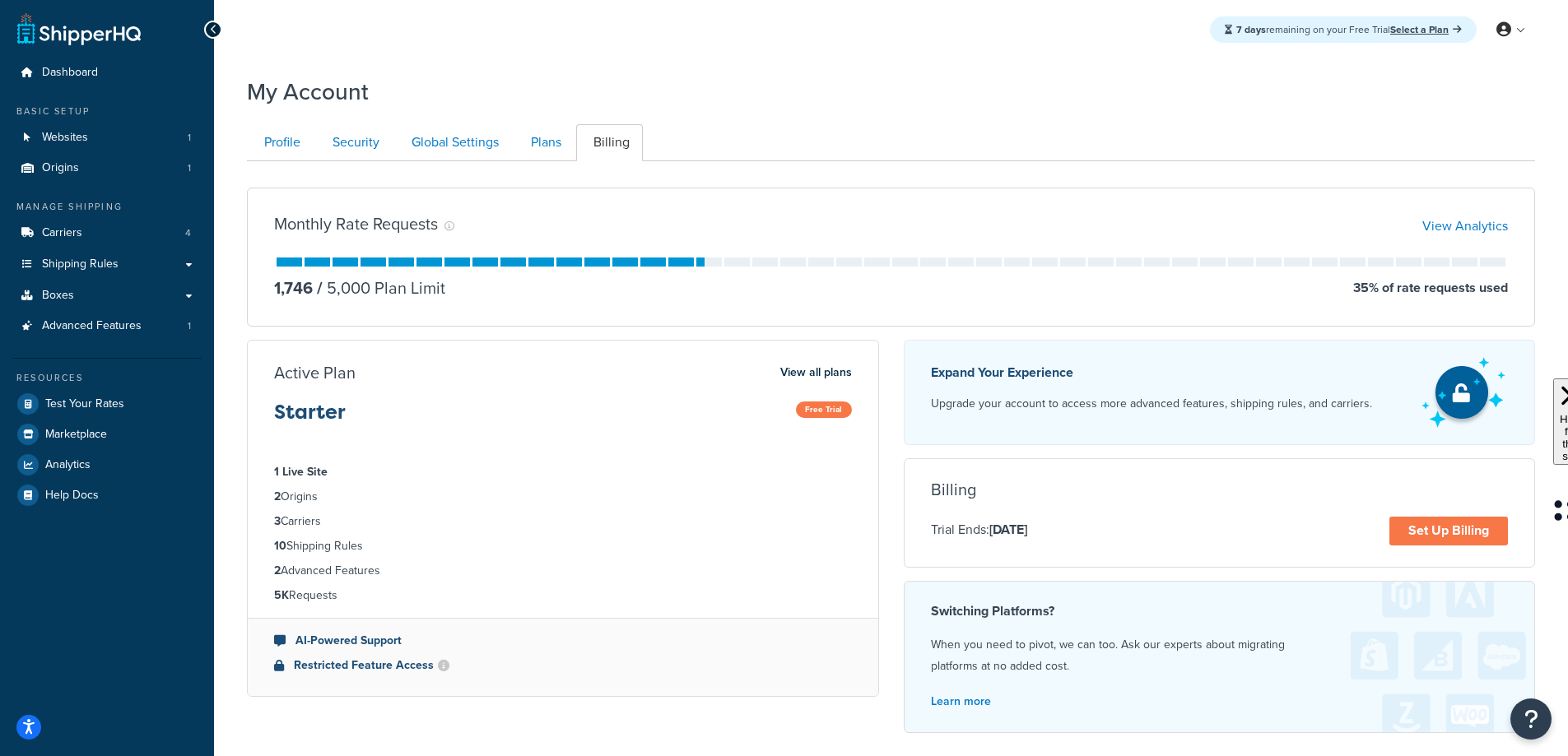
scroll to position [161, 0]
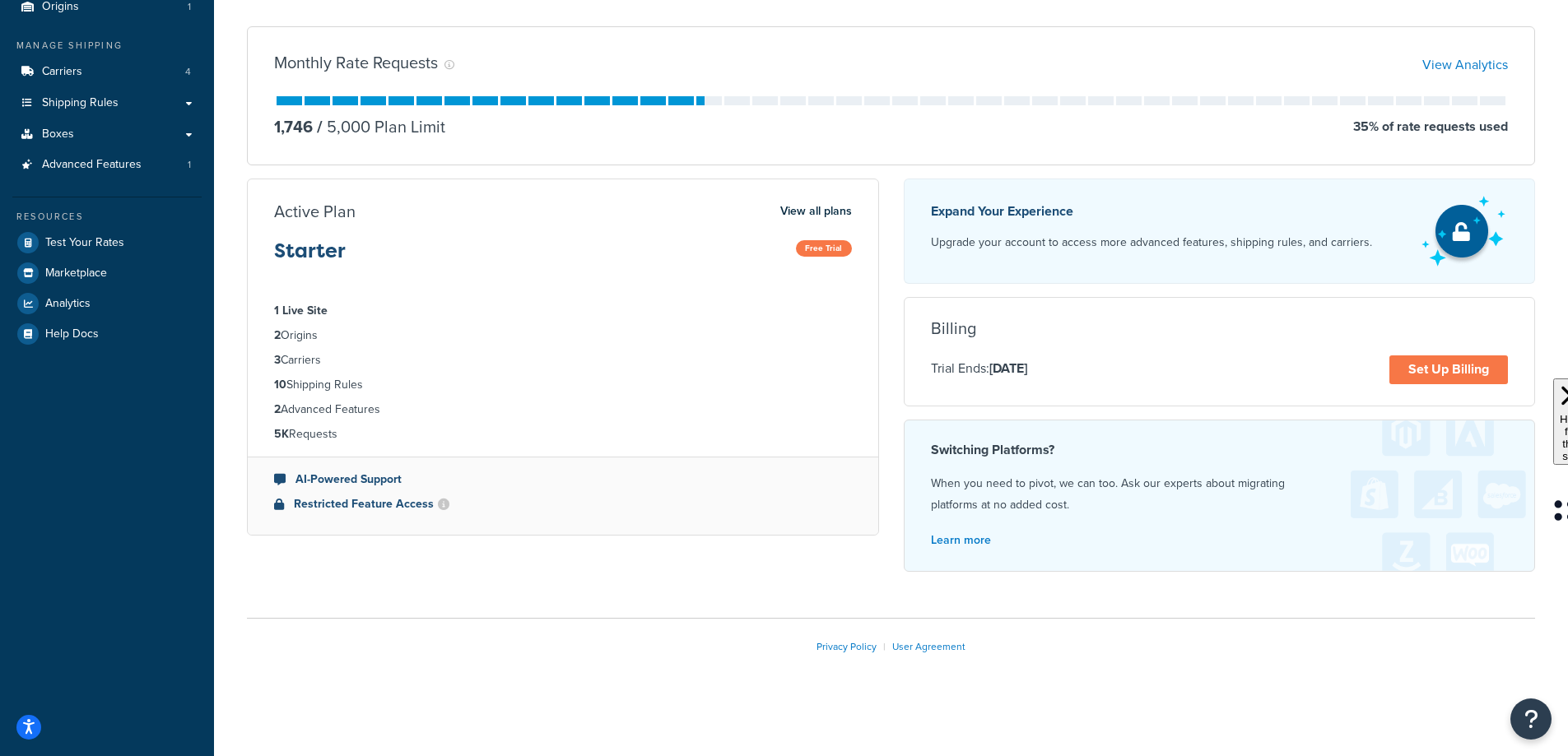
click at [1002, 341] on div "Billing Trial Ends: Oct 3, 2025 Set Up Billing Unfortunately, we were unable to…" at bounding box center [1220, 352] width 630 height 65
click at [1427, 364] on link "Set Up Billing" at bounding box center [1448, 370] width 119 height 29
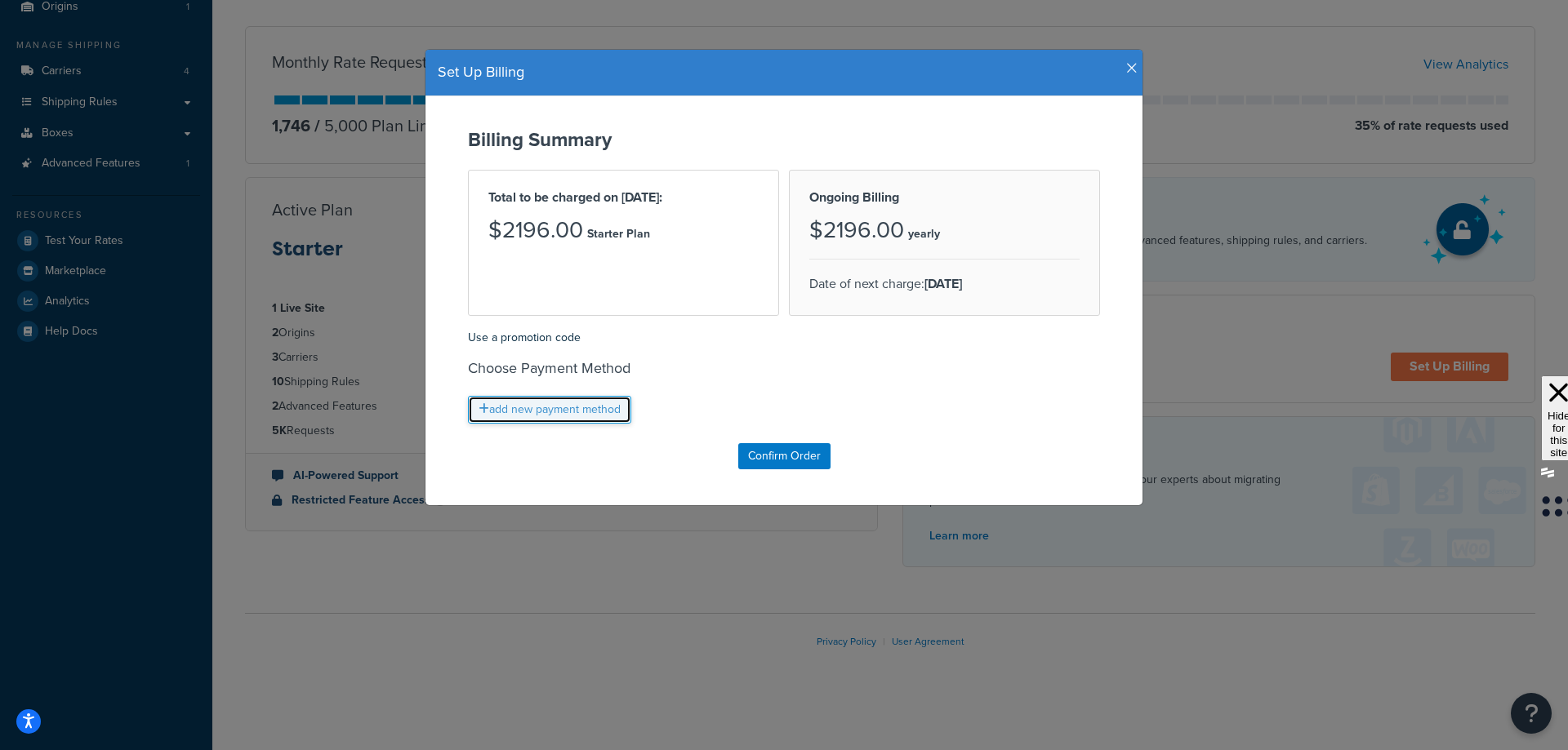
click at [588, 406] on link "add new payment method" at bounding box center [550, 409] width 164 height 28
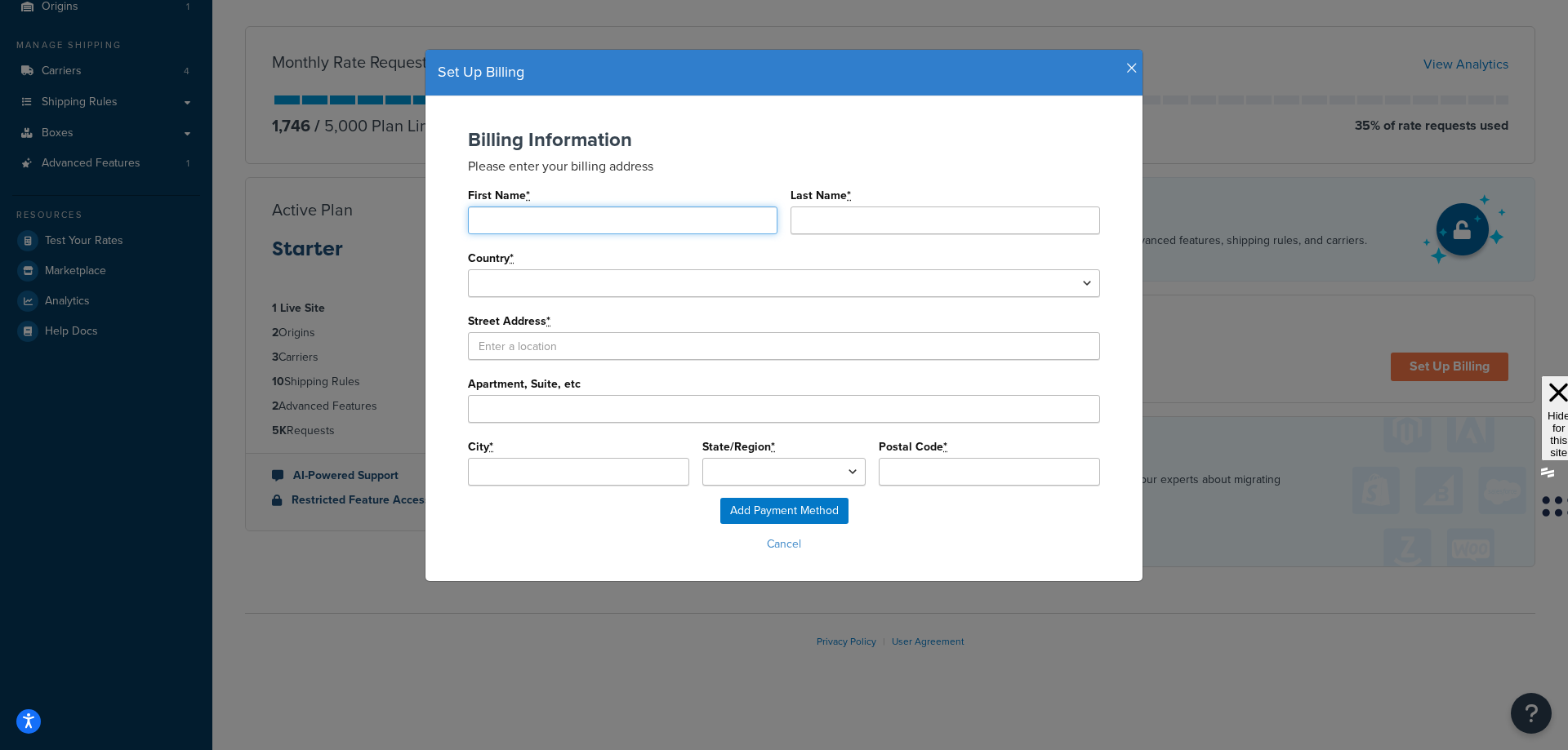
click at [504, 224] on input "First Name *" at bounding box center [623, 220] width 309 height 28
type input "Clay"
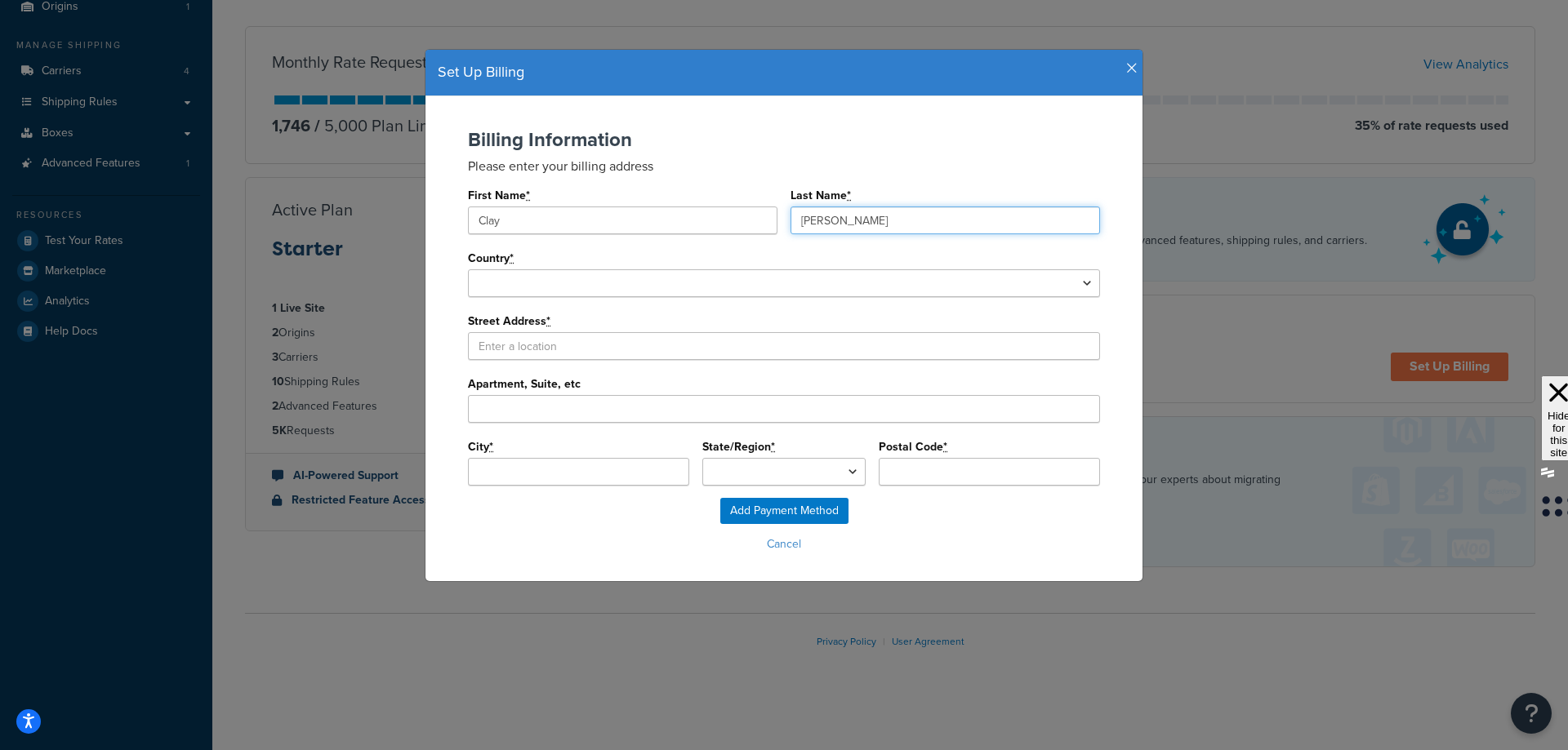
type input "[PERSON_NAME]"
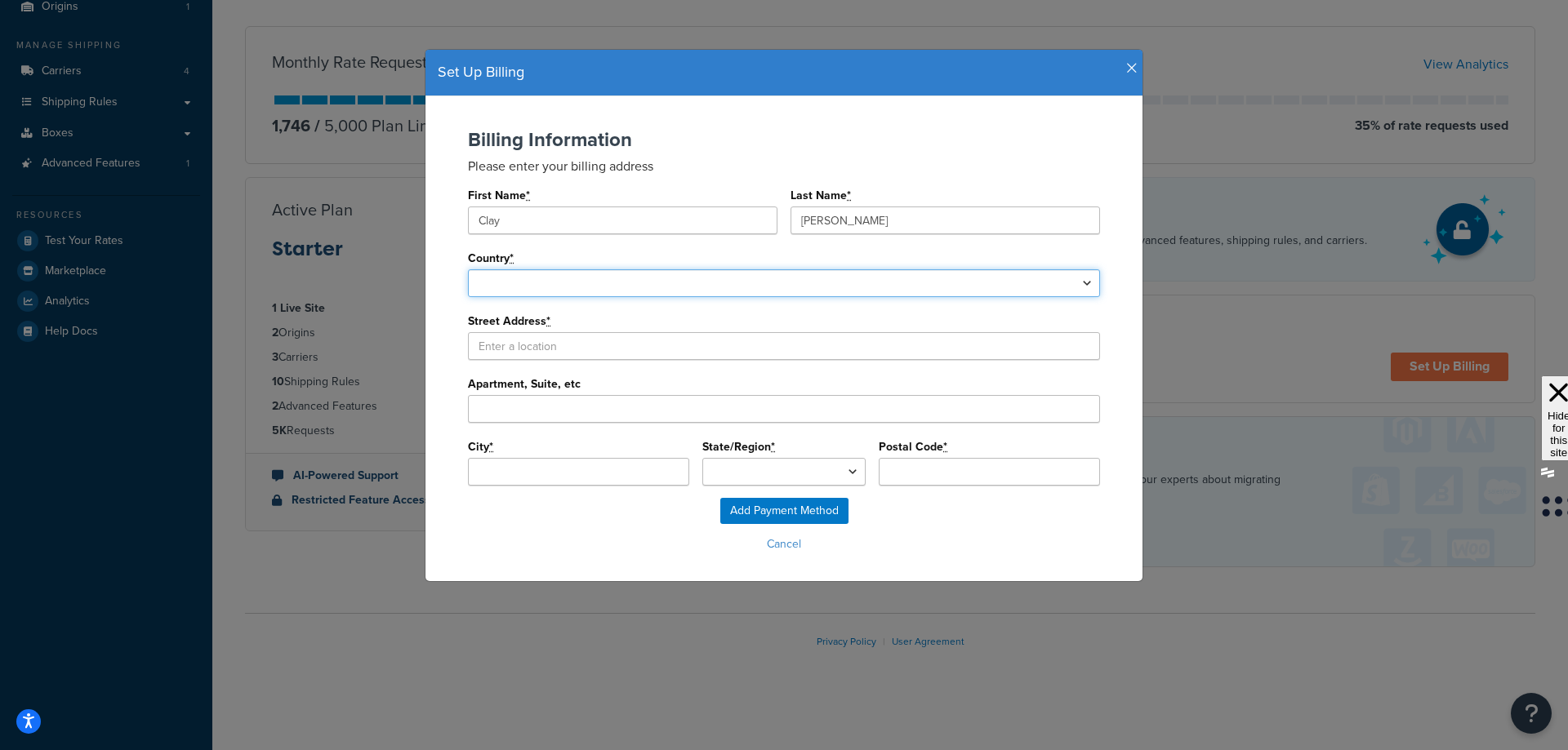
select select "1000"
select select
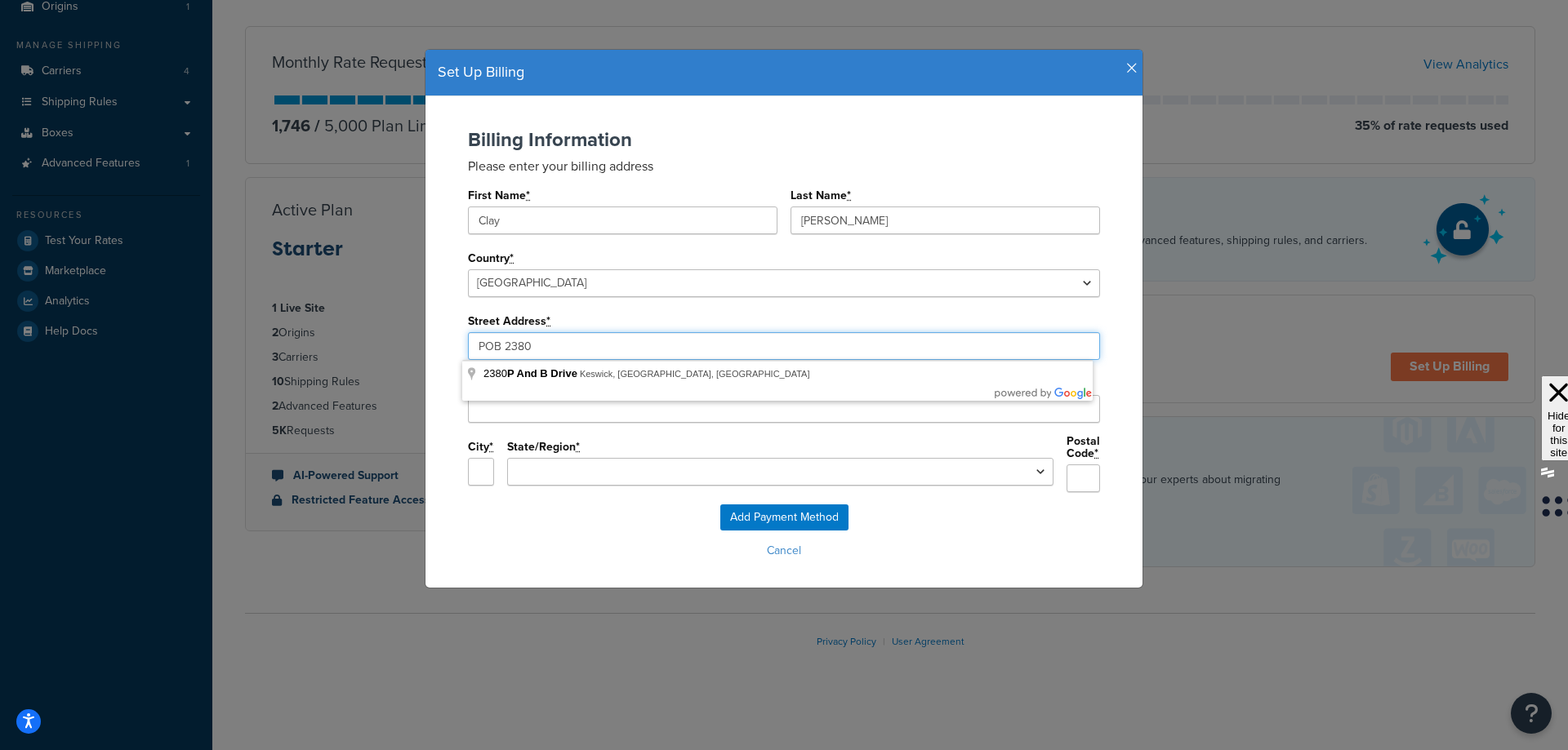
type input "POB 2380"
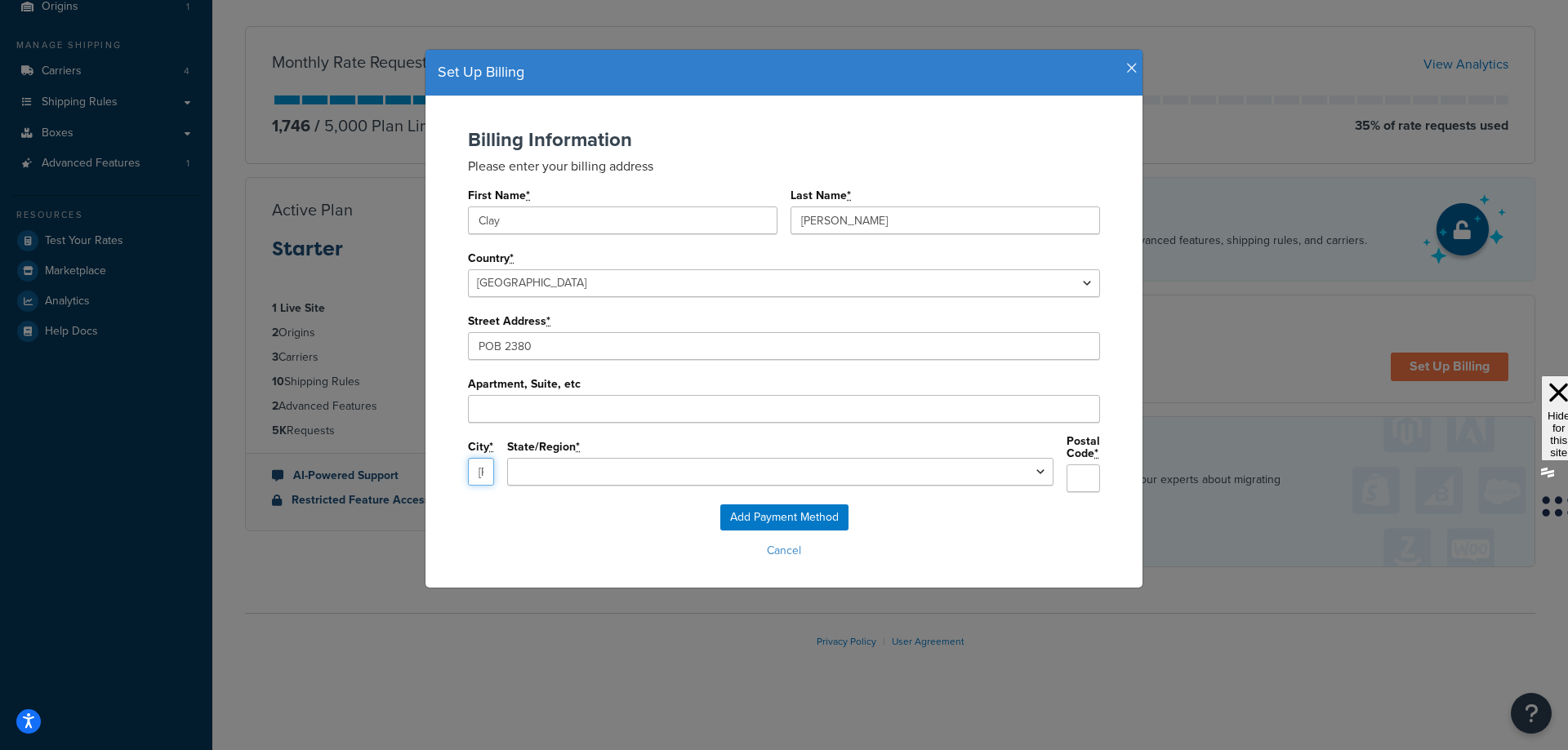
type input "Keller"
select select "TX"
type input "76244"
click at [766, 509] on input "Add Payment Method" at bounding box center [784, 517] width 129 height 26
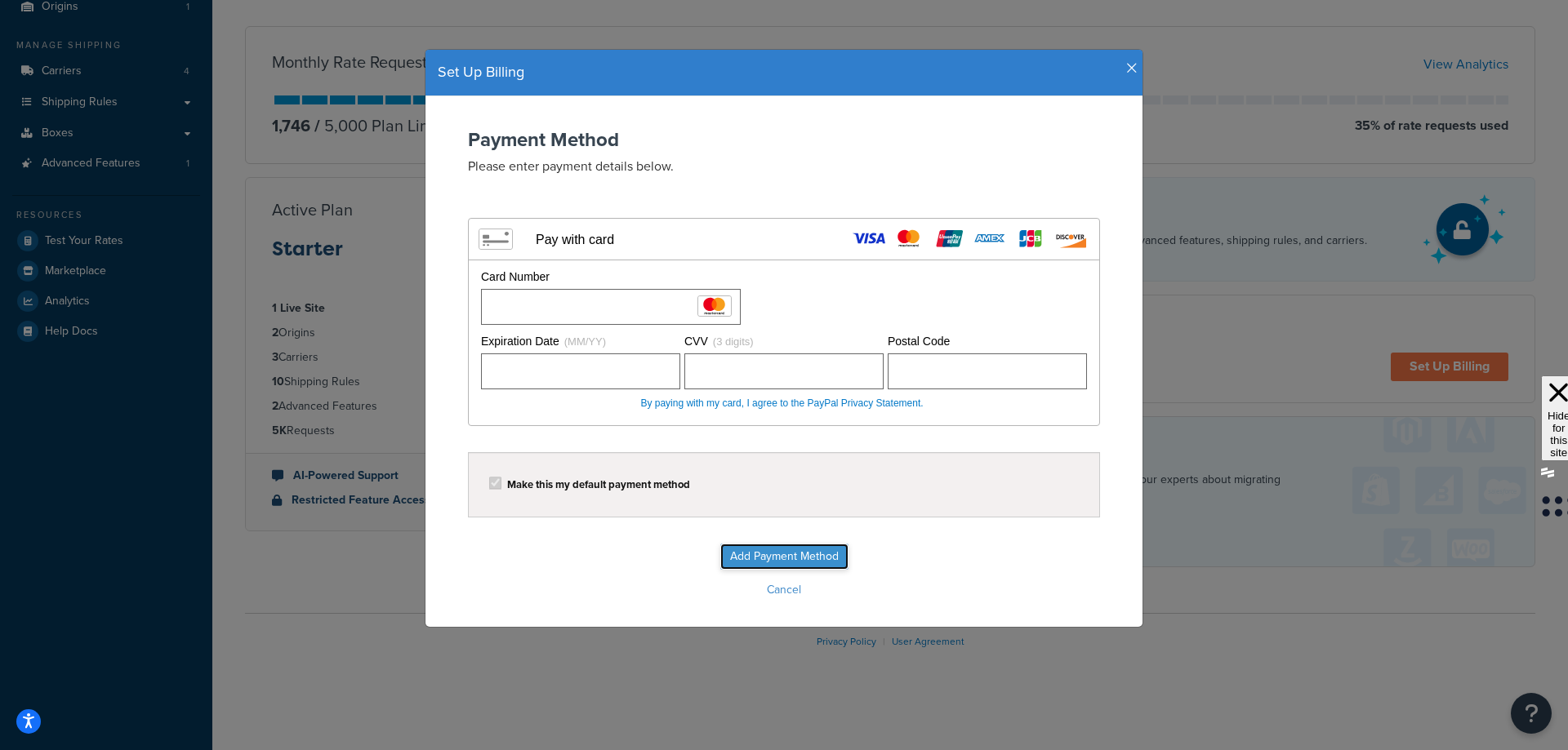
click at [803, 560] on input "Add Payment Method" at bounding box center [784, 557] width 129 height 26
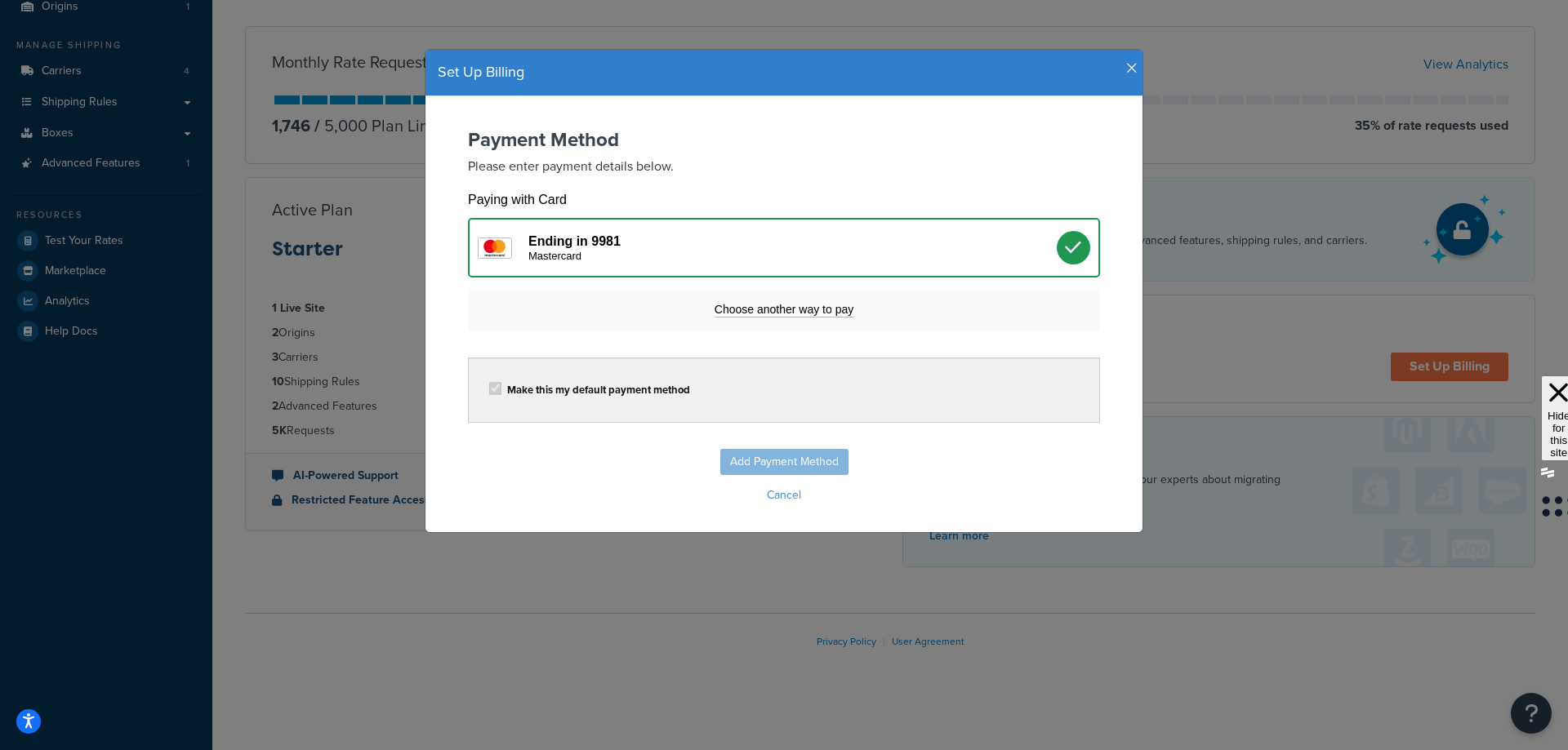
click at [812, 248] on div "Ending in 9981 Mastercard" at bounding box center [792, 248] width 528 height 29
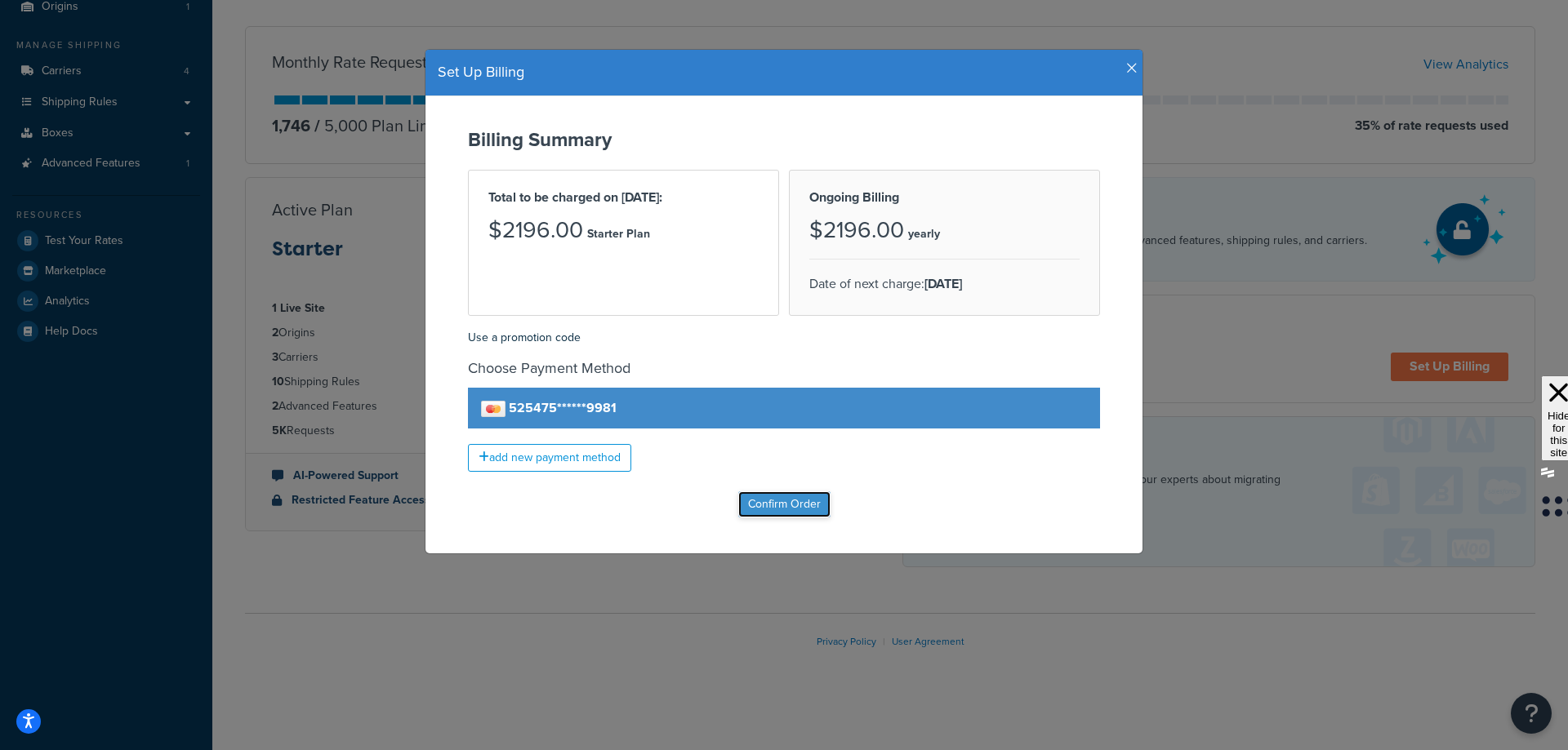
click at [777, 506] on input "Confirm Order" at bounding box center [784, 504] width 93 height 26
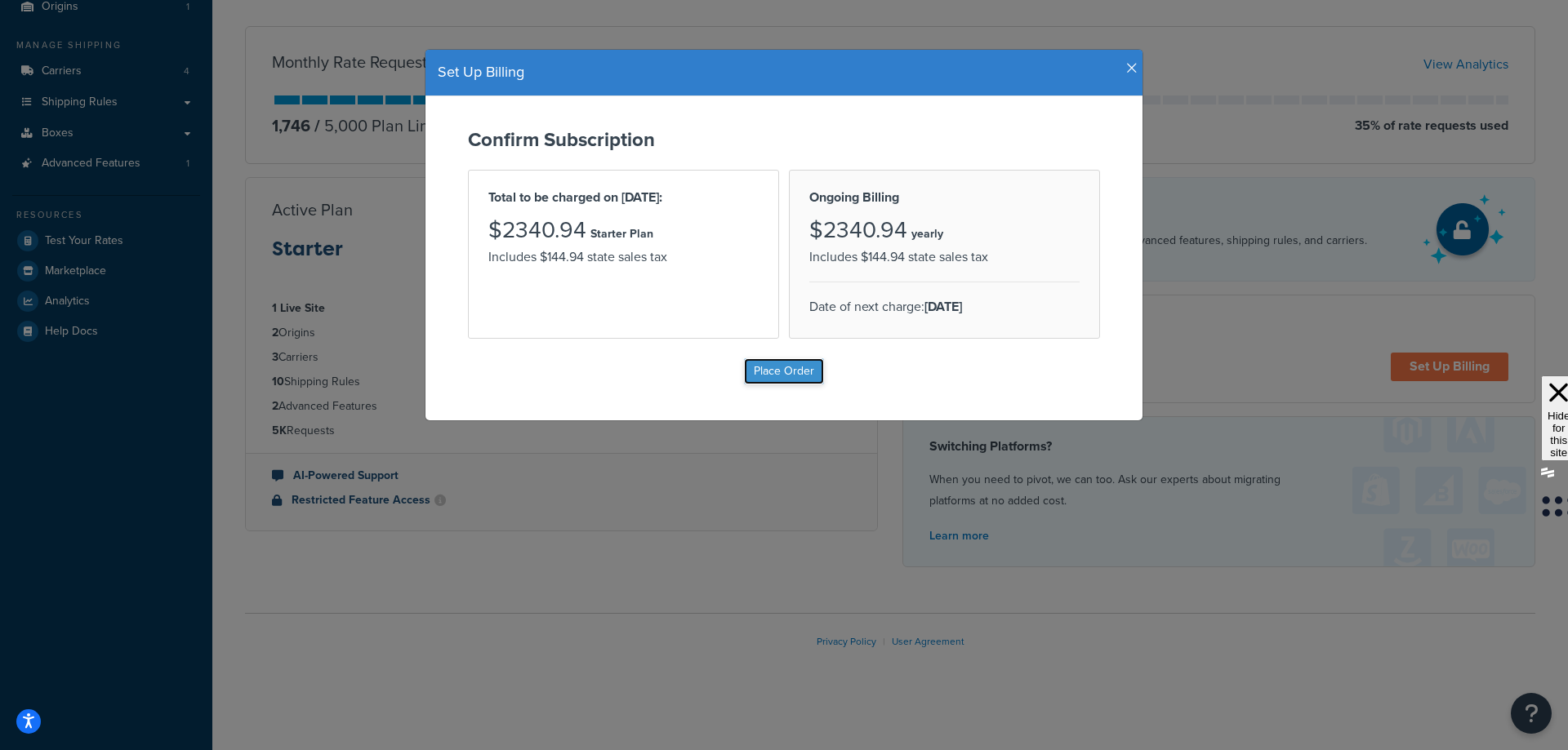
click at [781, 374] on input "Place Order" at bounding box center [784, 371] width 80 height 26
type input "Place Order"
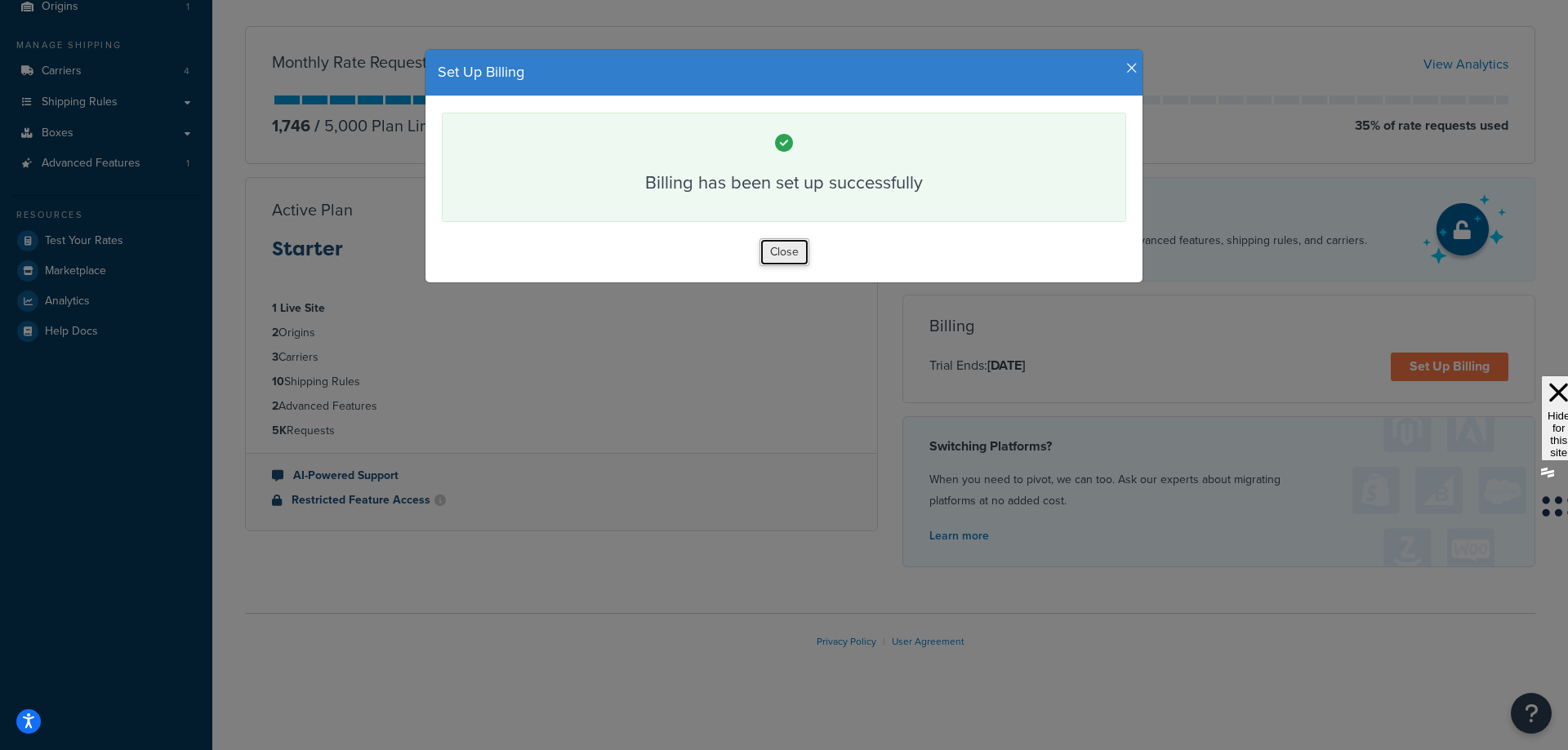
click at [777, 253] on button "Close" at bounding box center [784, 252] width 49 height 28
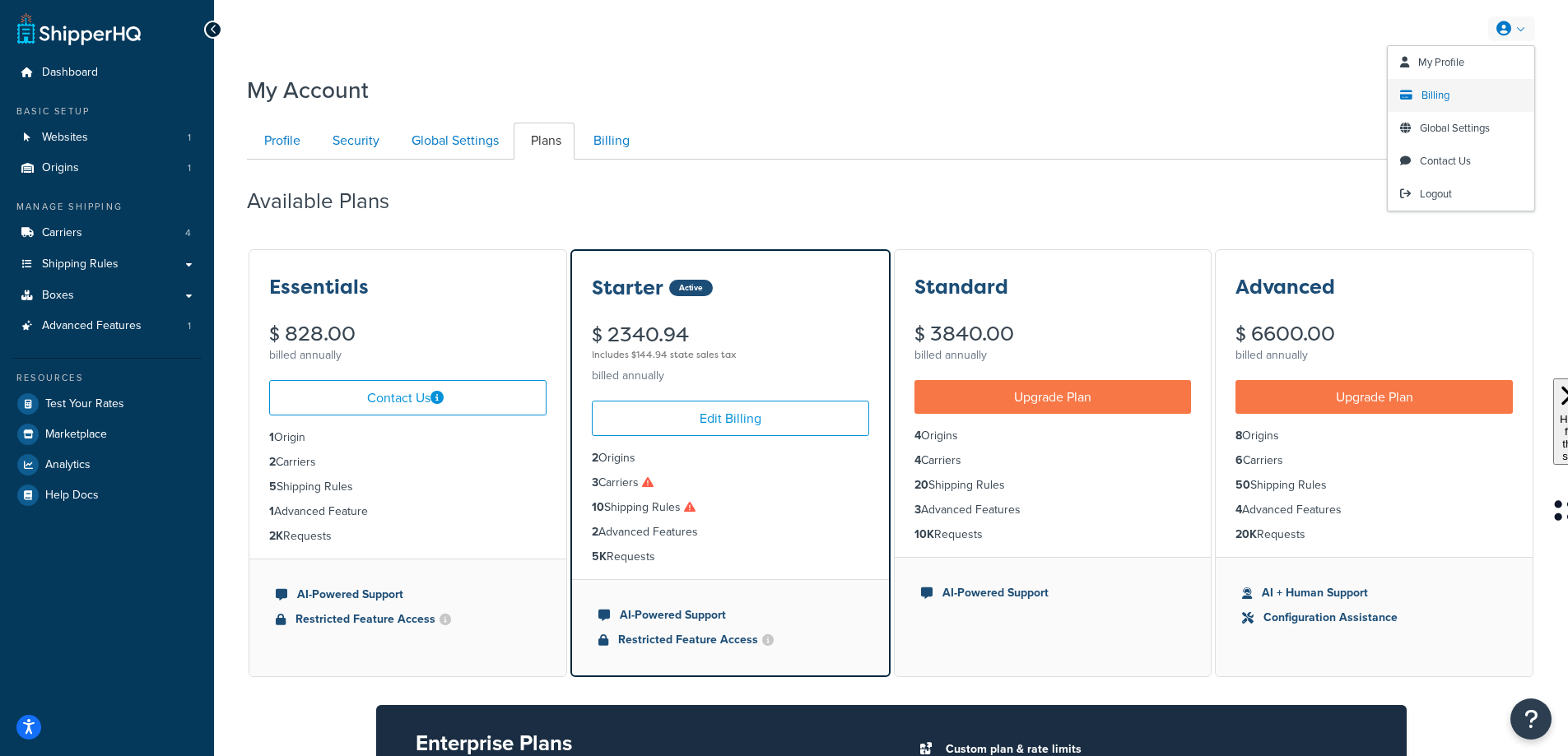
click at [1449, 88] on span "Billing" at bounding box center [1436, 94] width 28 height 15
